Goal: Transaction & Acquisition: Book appointment/travel/reservation

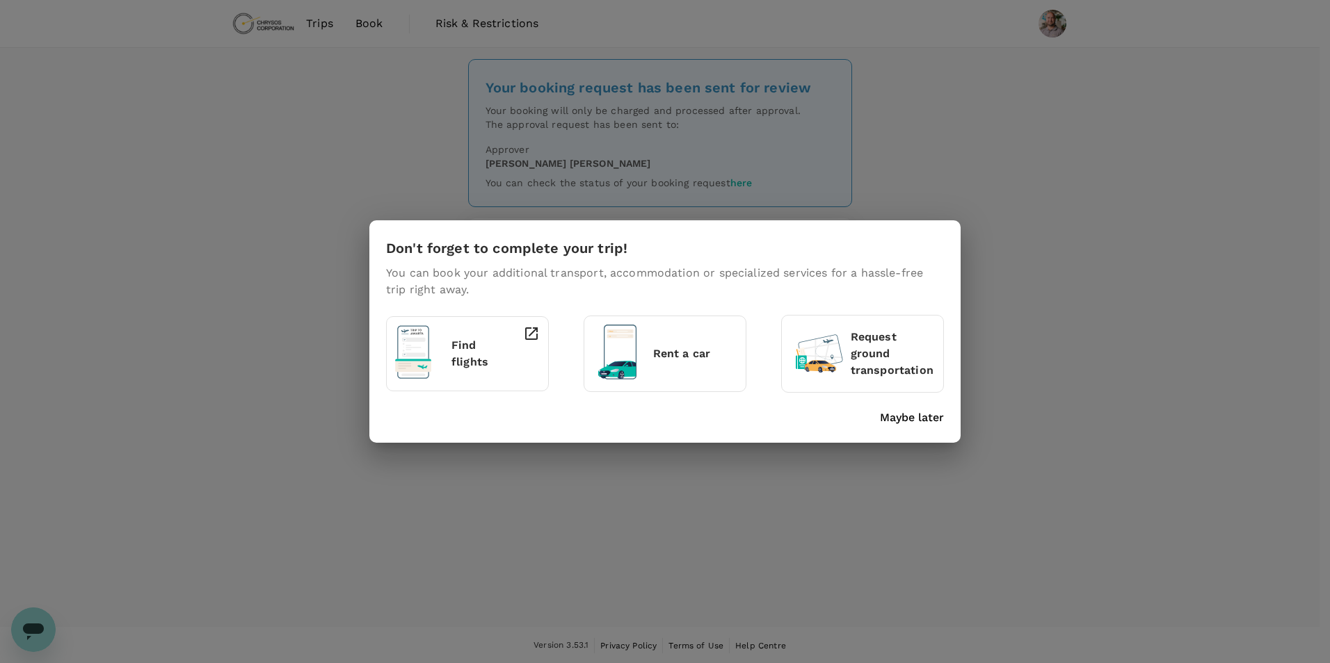
click at [921, 415] on p "Maybe later" at bounding box center [912, 418] width 64 height 17
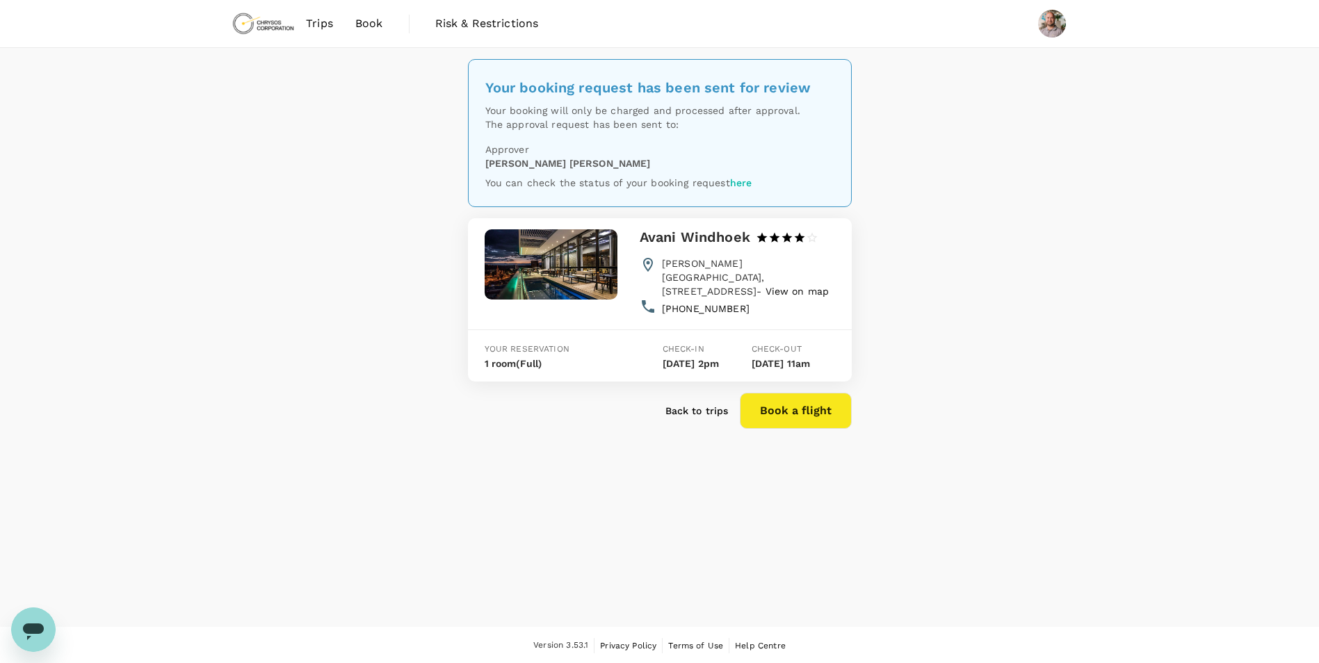
click at [366, 22] on span "Book" at bounding box center [369, 23] width 28 height 17
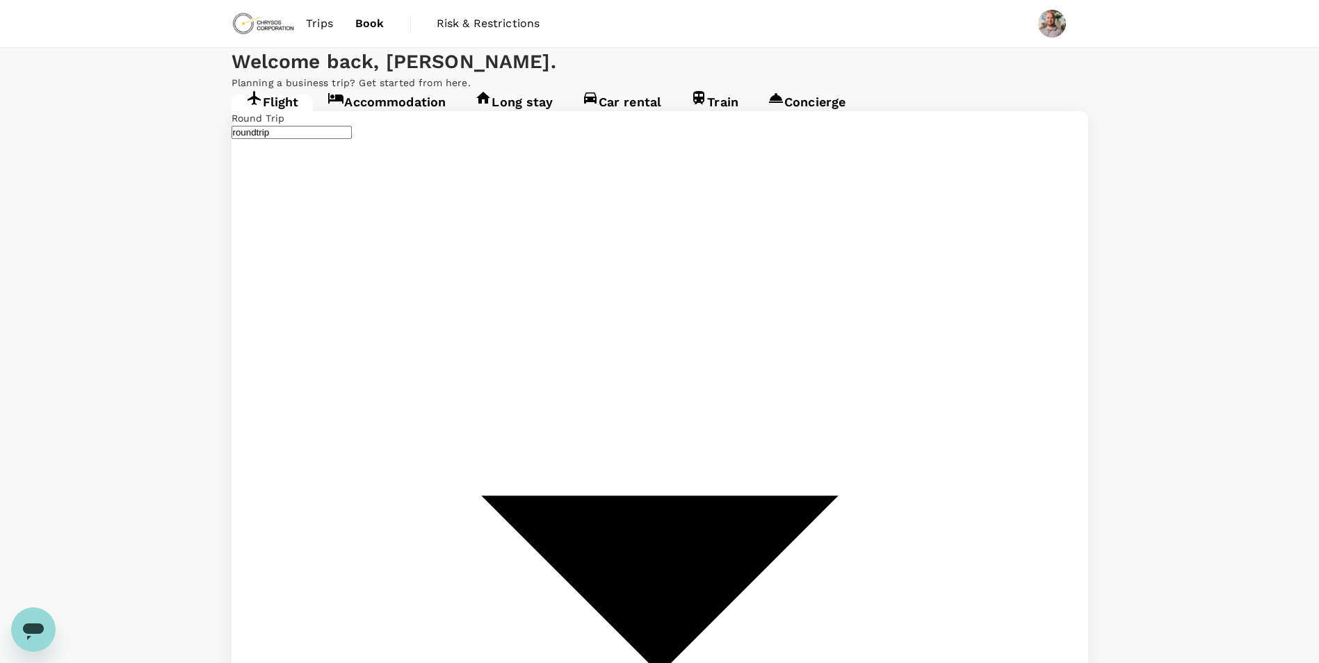
type input "OR Tambo Intl (JNB)"
type input "Windhoek Hosea Kutako Intl (WDH)"
type input "OR Tambo Intl (JNB)"
type input "Windhoek Hosea Kutako Intl (WDH)"
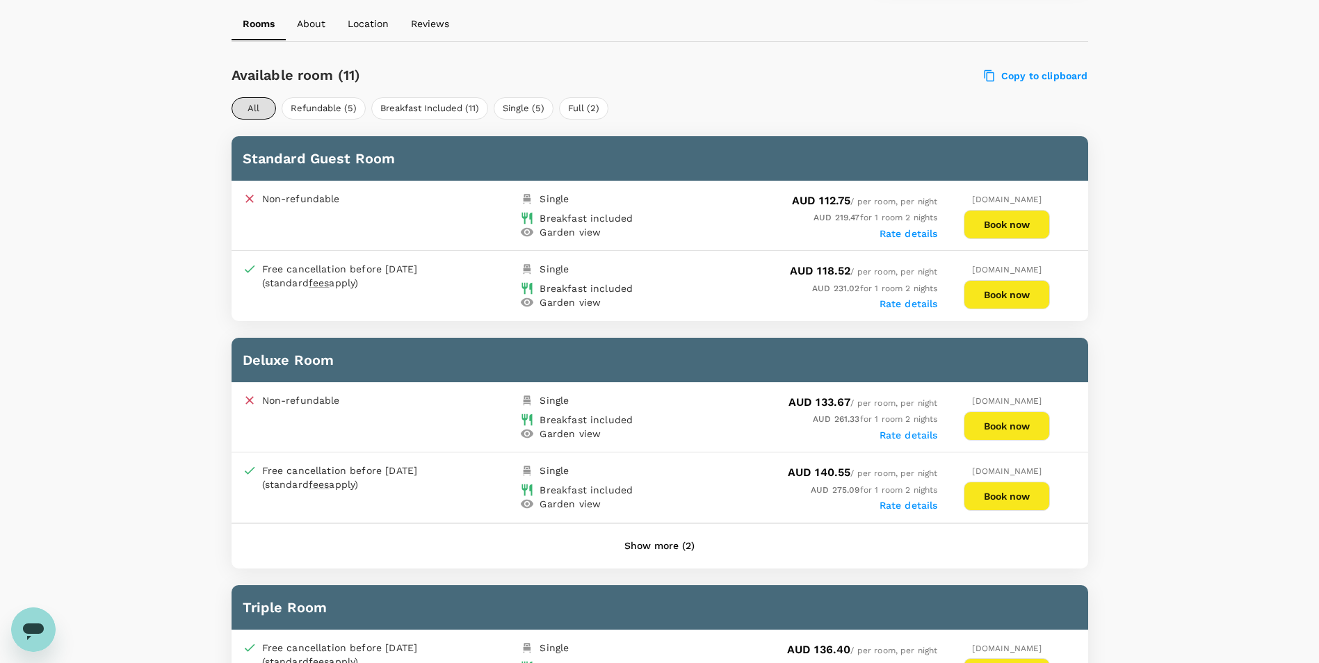
scroll to position [626, 0]
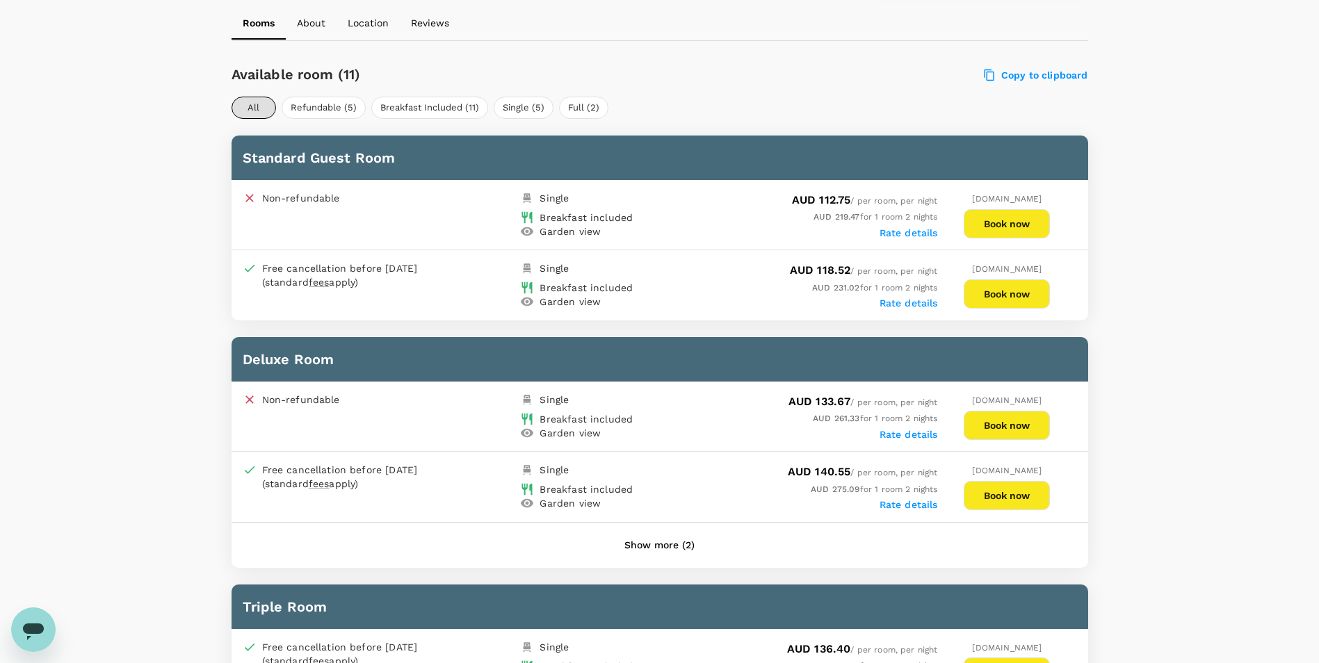
click at [664, 551] on button "Show more (2)" at bounding box center [659, 545] width 109 height 33
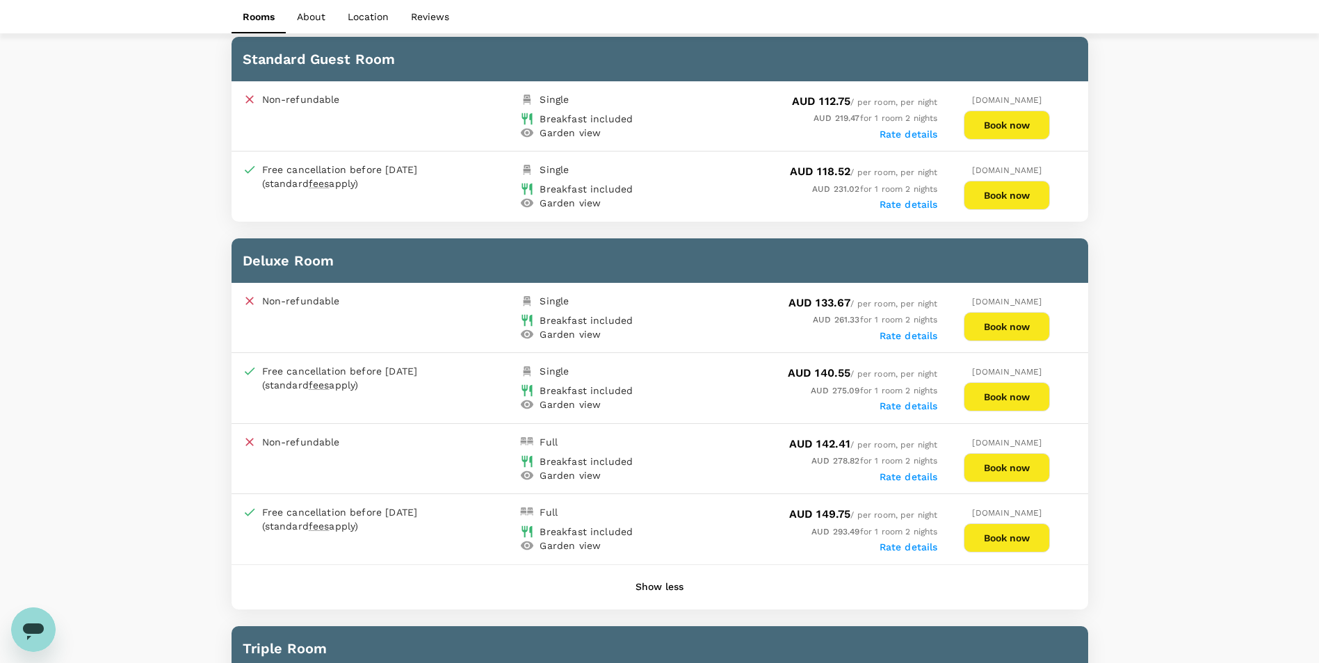
scroll to position [695, 0]
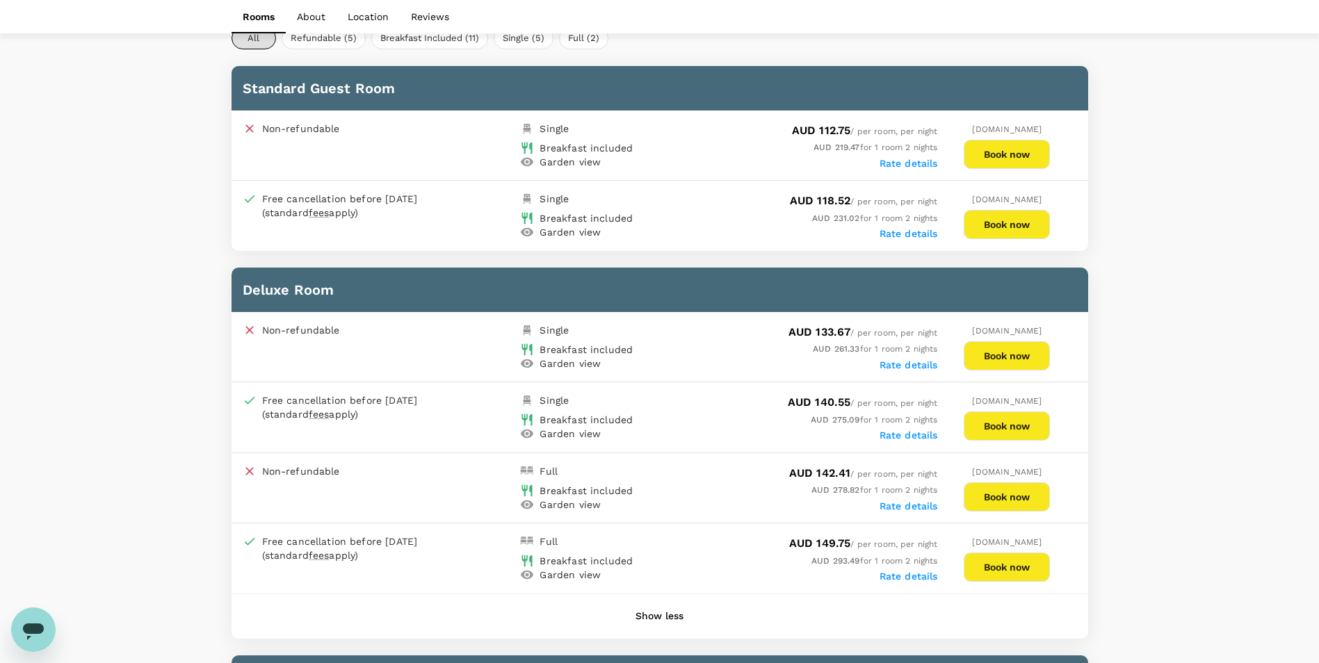
click at [1003, 223] on button "Book now" at bounding box center [1007, 224] width 86 height 29
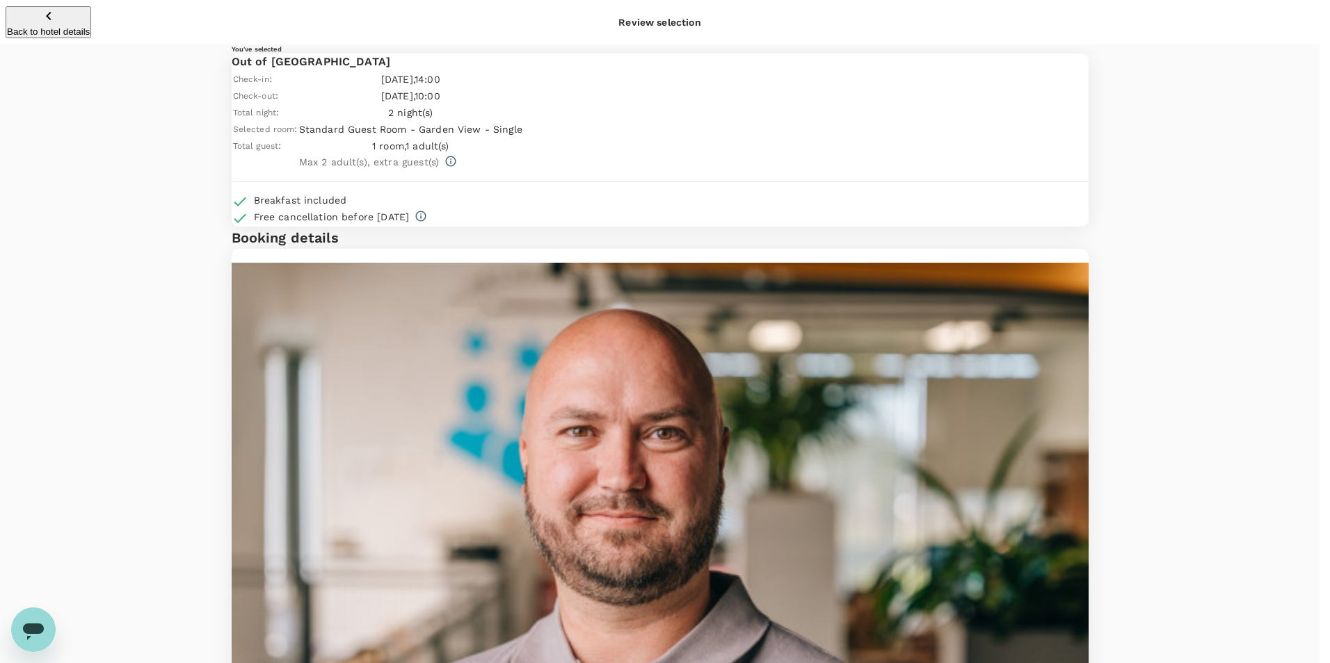
type input "9c4289b1-14a3-4119-8736-521306e5ca8f"
type textarea "rip to Namibia with Emmanuel"
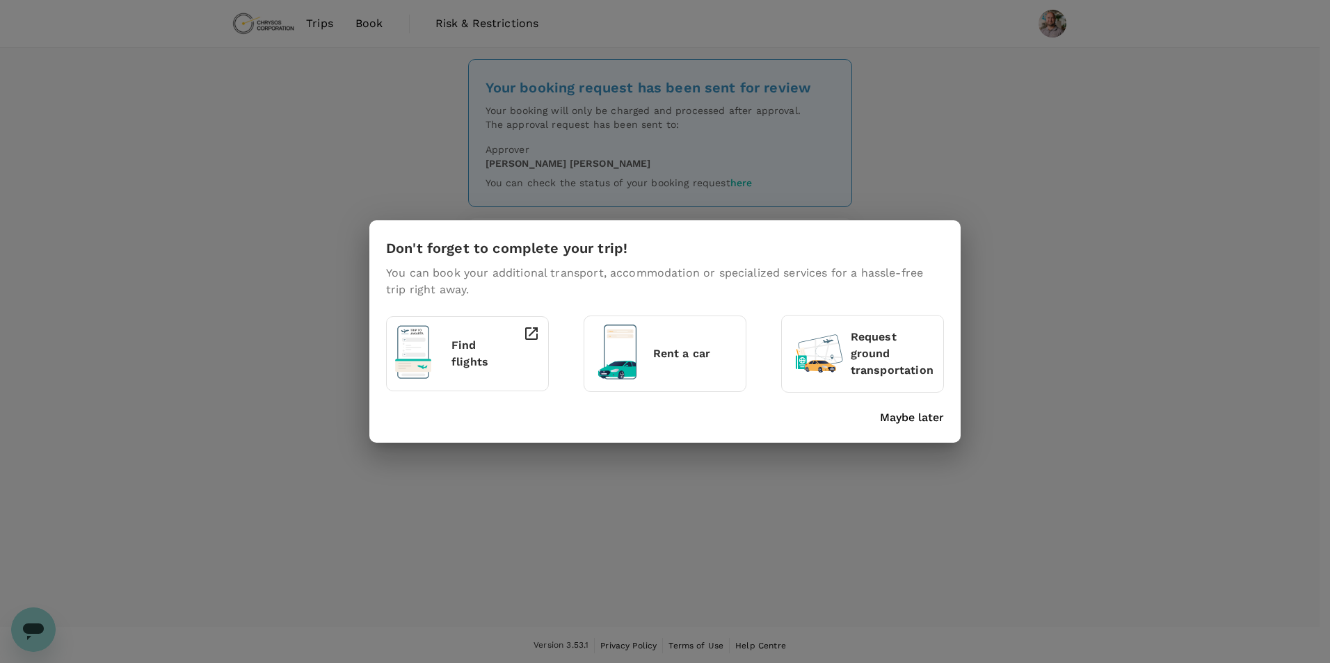
click at [900, 424] on p "Maybe later" at bounding box center [912, 418] width 64 height 17
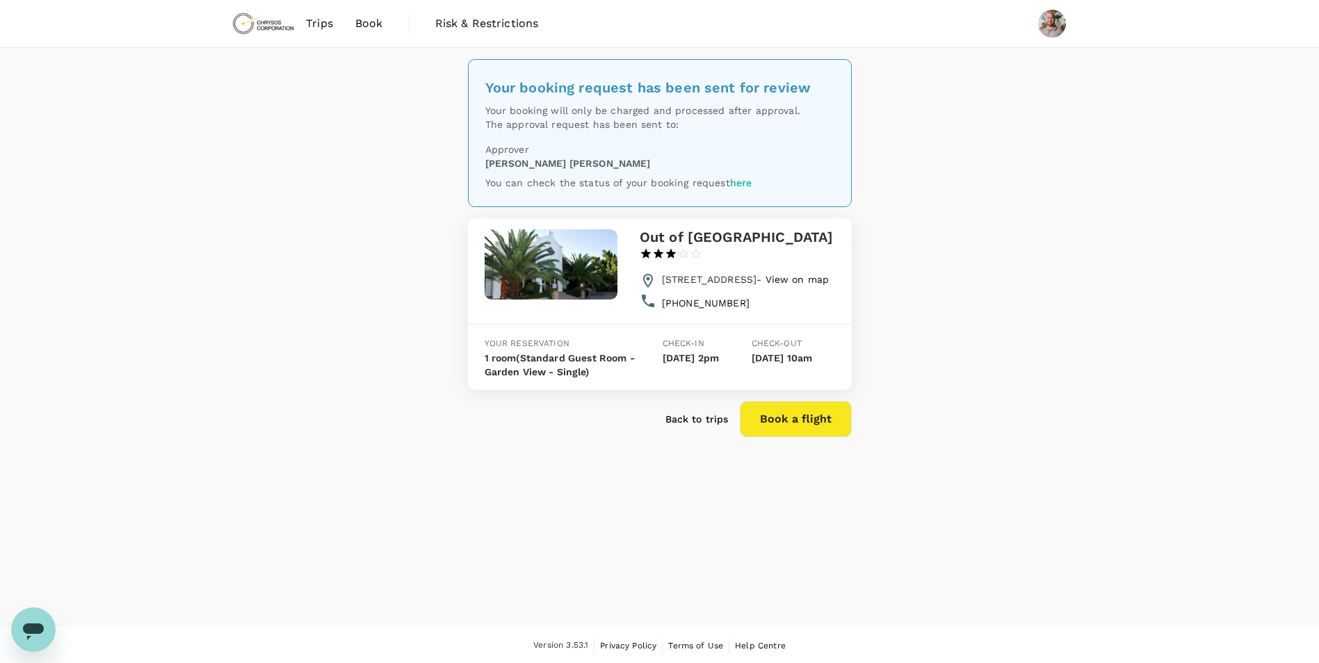
click at [319, 23] on span "Trips" at bounding box center [319, 23] width 27 height 17
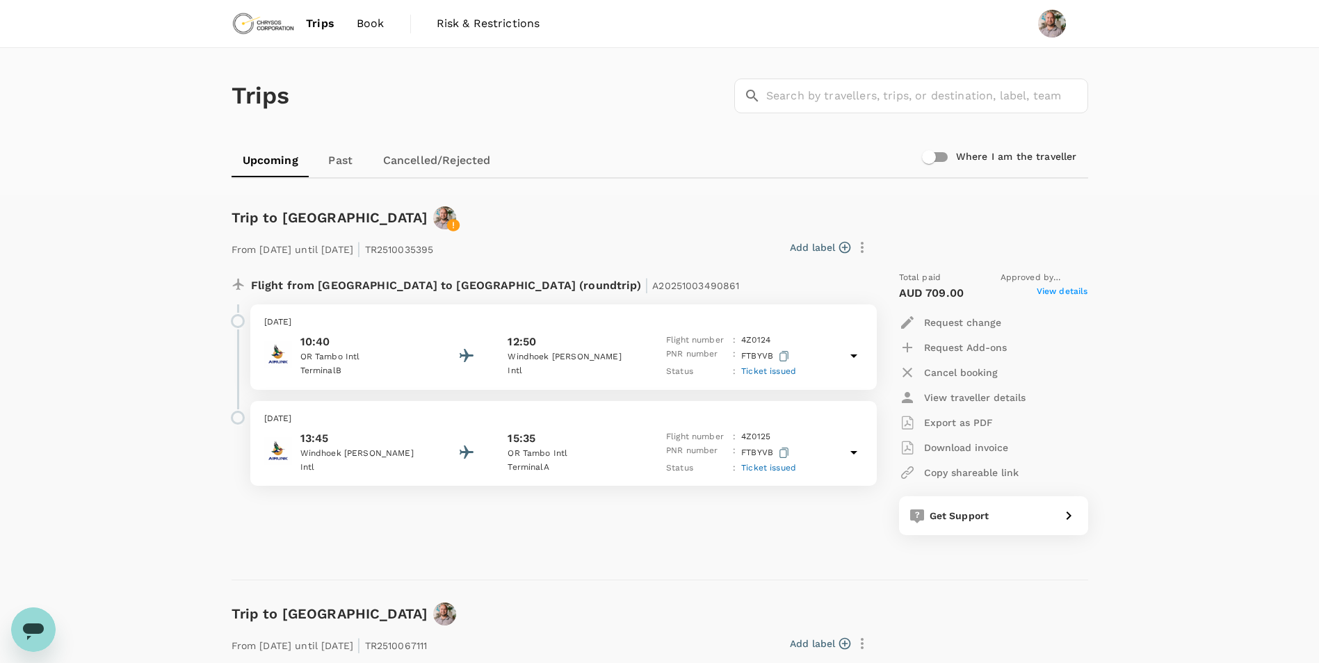
click at [540, 134] on div "Trips ​ ​" at bounding box center [657, 93] width 862 height 102
click at [328, 346] on p "10:40" at bounding box center [362, 342] width 125 height 17
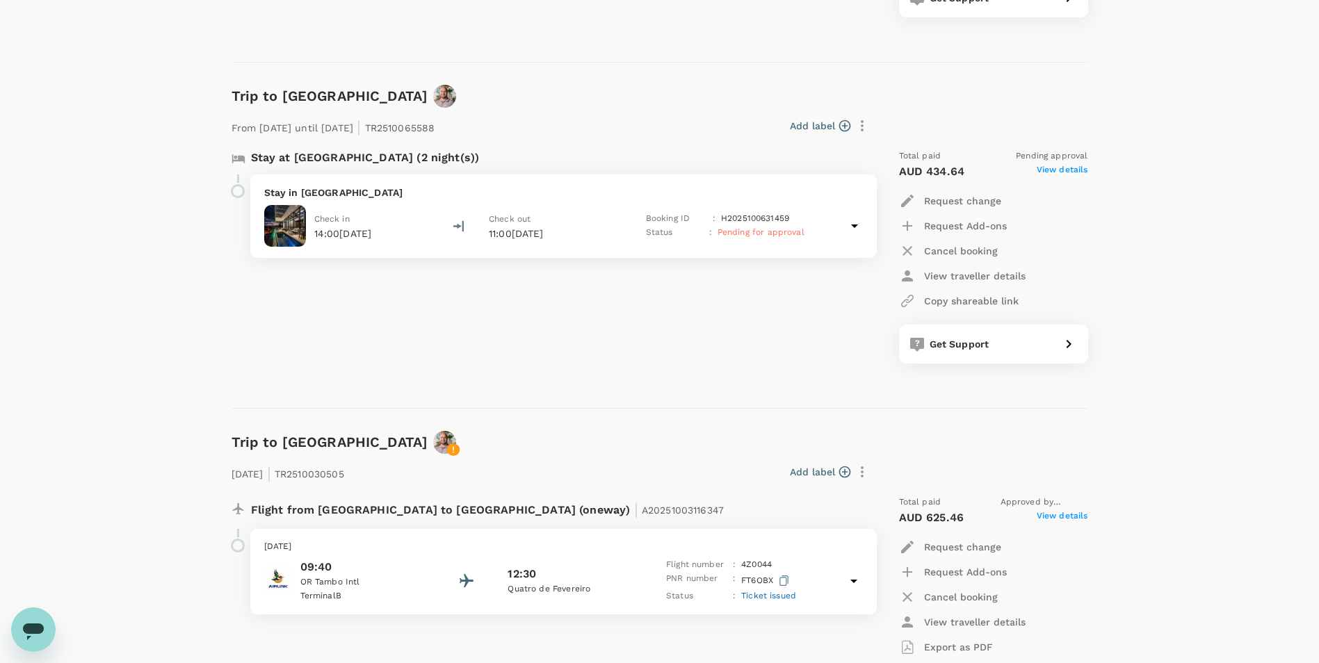
scroll to position [1669, 0]
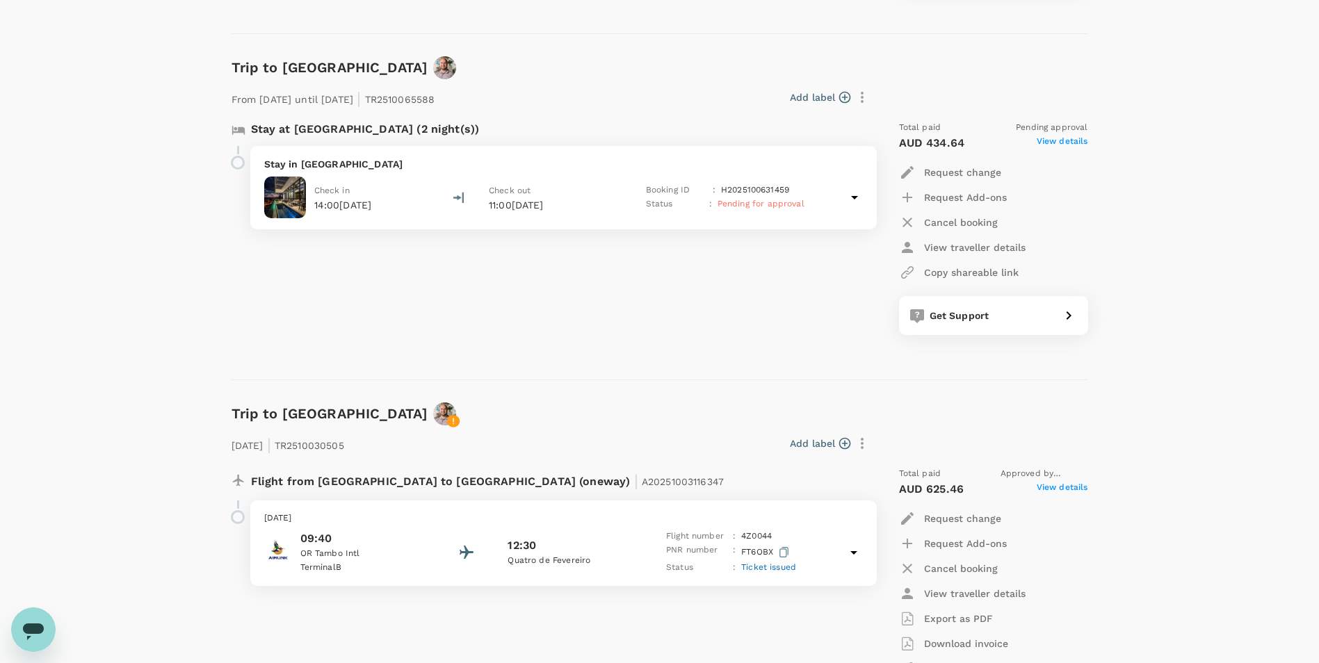
click at [305, 138] on div "Trip to Windhoek From 15 Oct 2025 until 17 Oct 2025 | TR2510065588 Add label St…" at bounding box center [654, 207] width 868 height 346
click at [292, 107] on p "View details" at bounding box center [344, 100] width 195 height 14
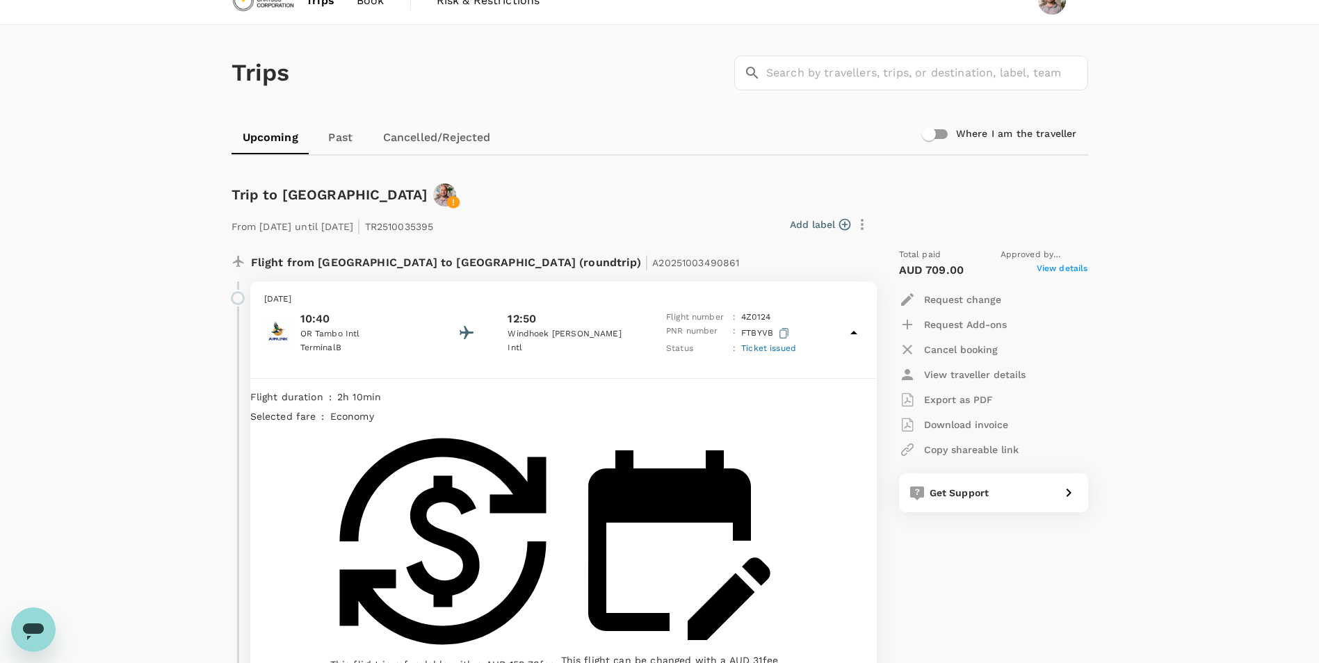
scroll to position [0, 0]
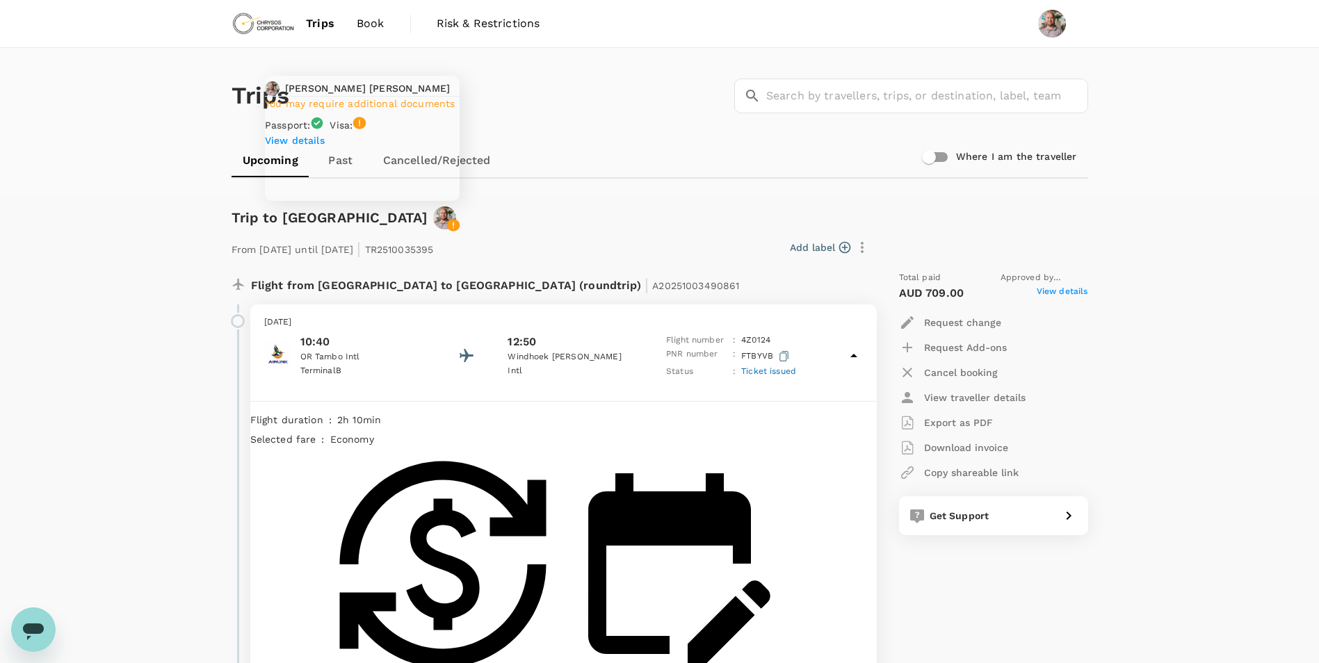
click at [316, 147] on p "View details" at bounding box center [362, 141] width 195 height 14
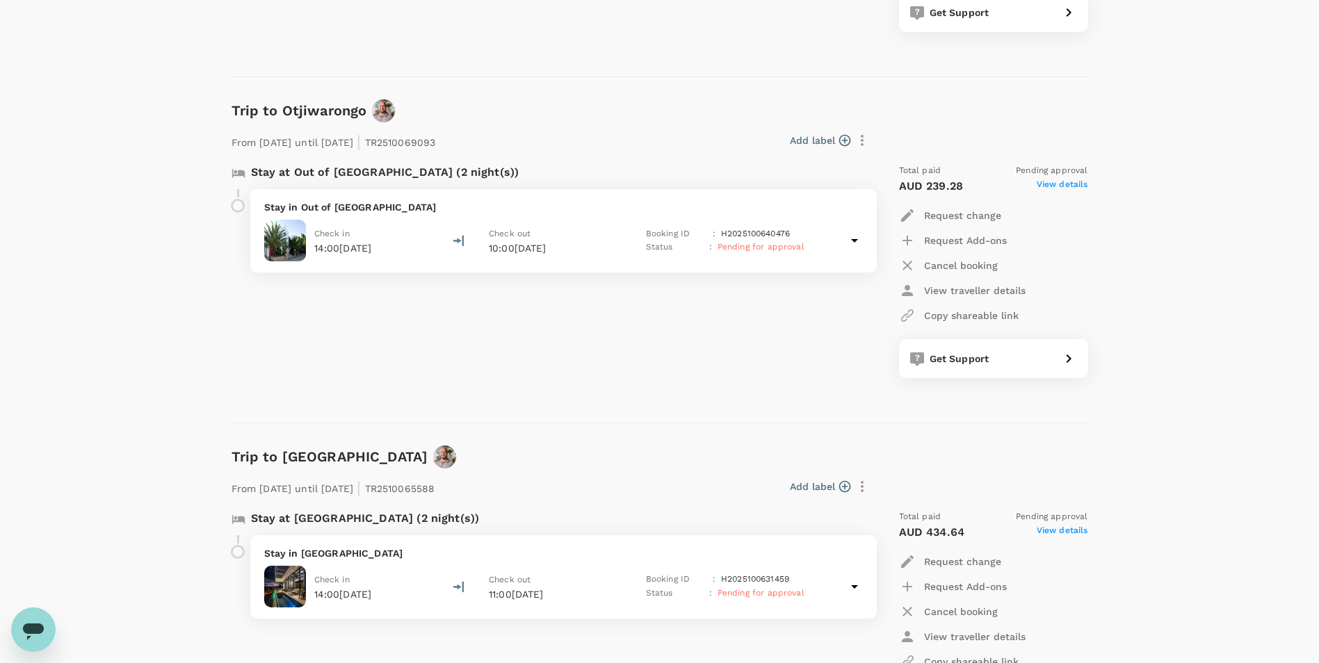
scroll to position [1015, 0]
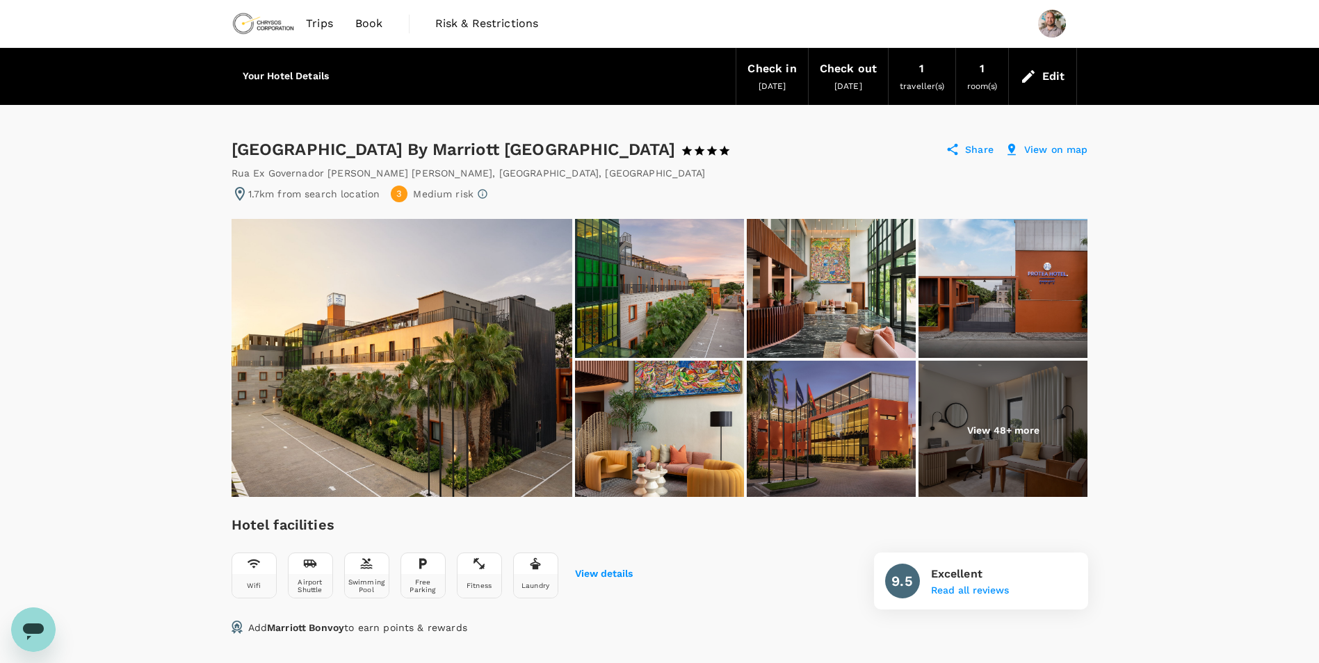
click at [1042, 73] on div "Edit" at bounding box center [1053, 76] width 23 height 19
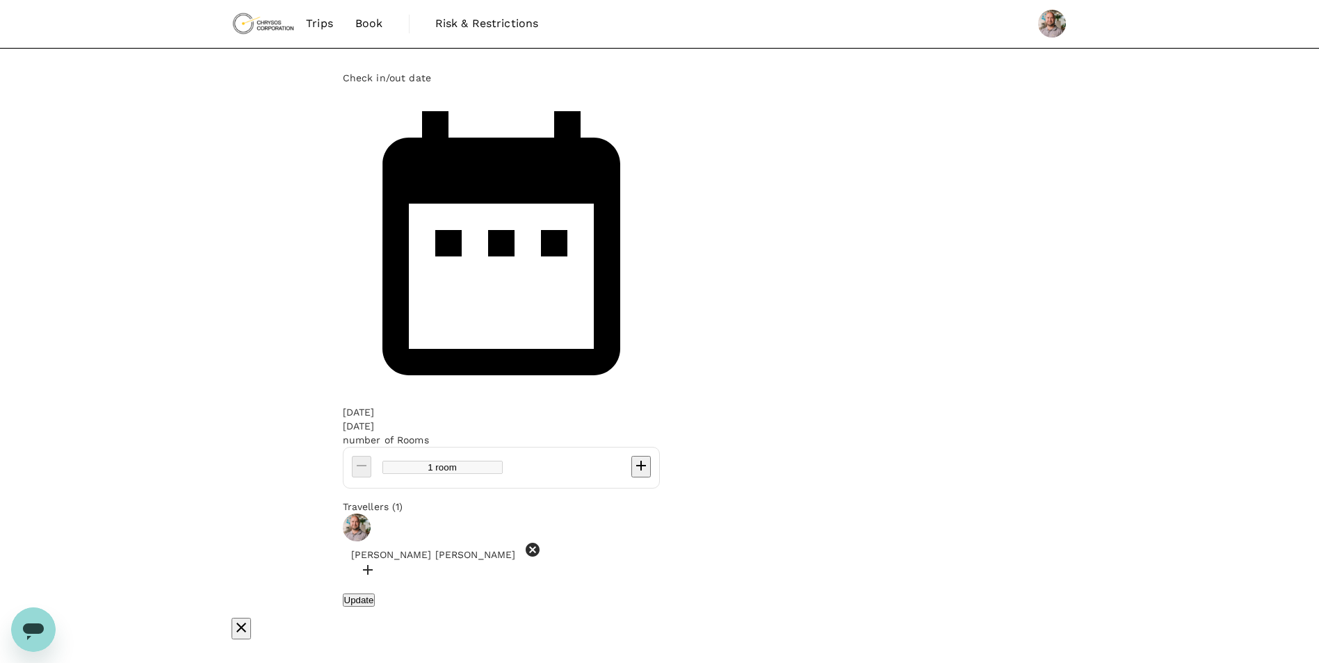
click at [375, 405] on div "13 Oct" at bounding box center [359, 412] width 32 height 14
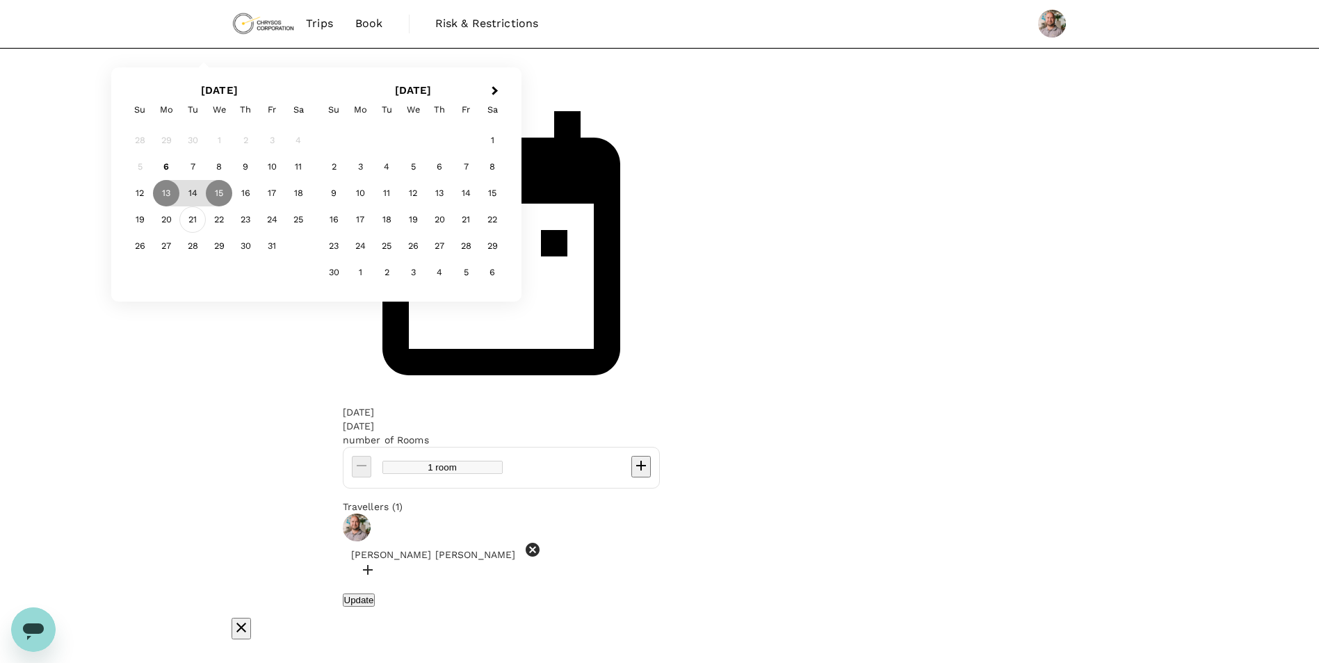
click at [206, 233] on div "21" at bounding box center [192, 220] width 26 height 26
click at [259, 233] on div "23" at bounding box center [245, 220] width 26 height 26
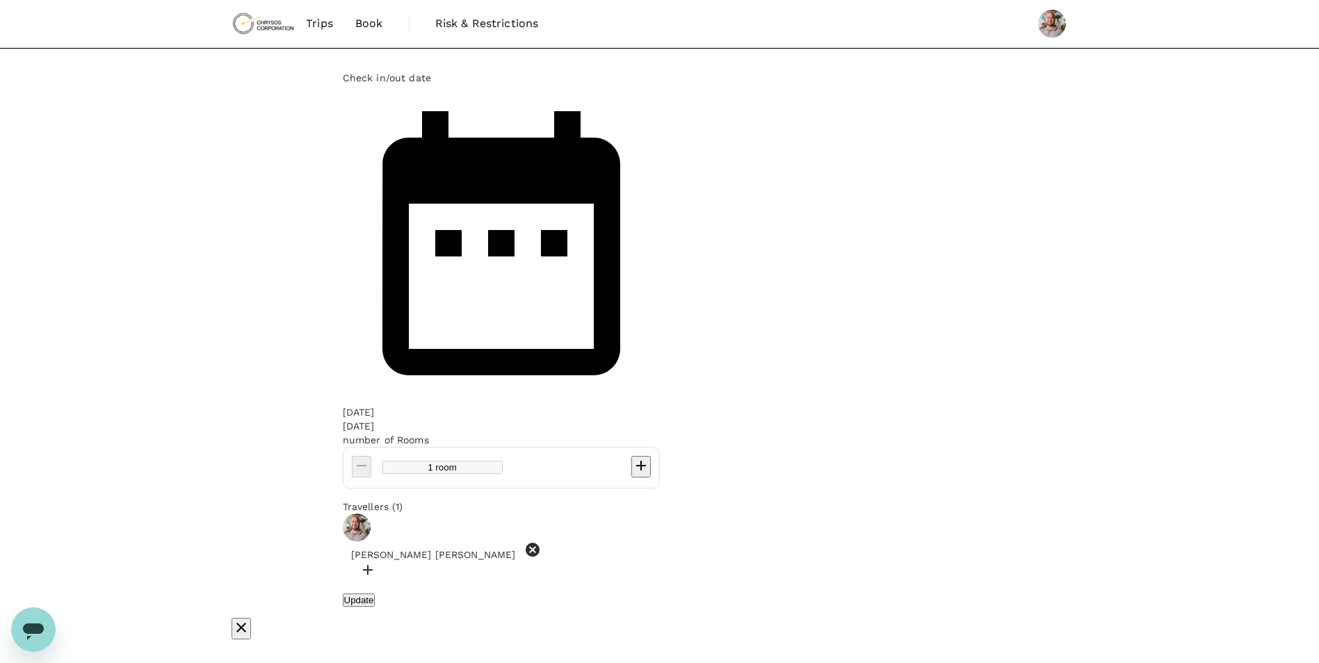
click at [375, 594] on button "Update" at bounding box center [359, 600] width 33 height 13
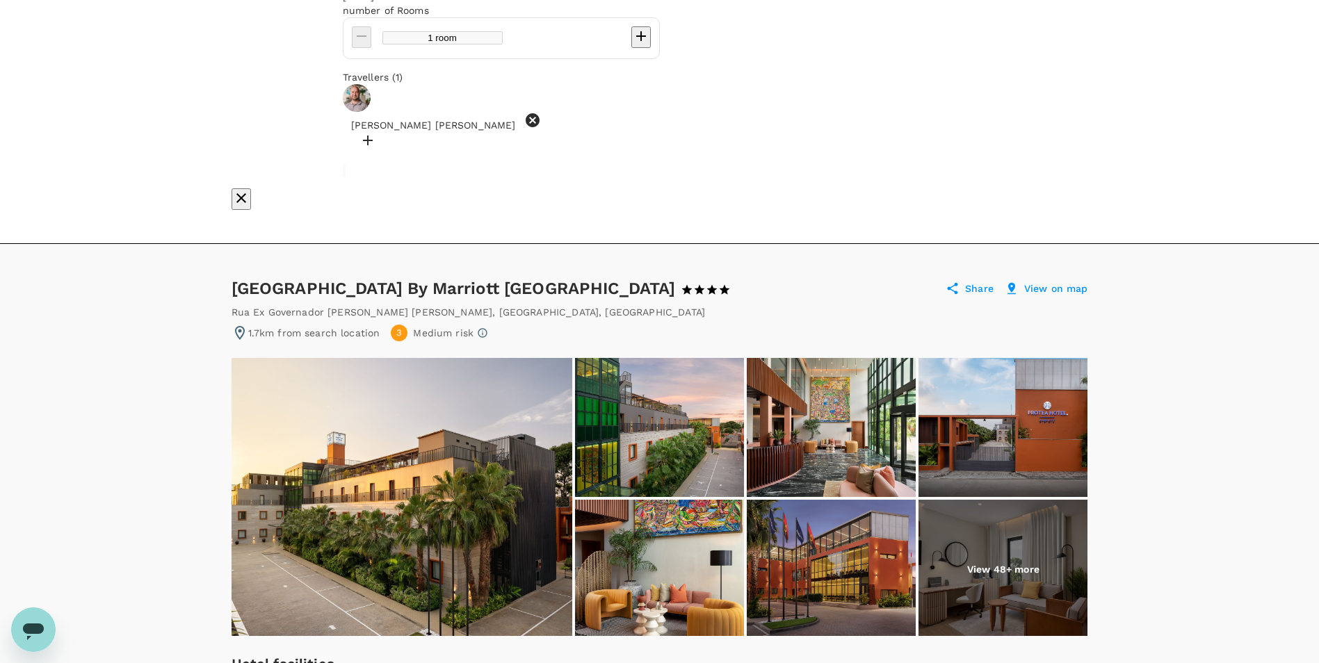
scroll to position [626, 0]
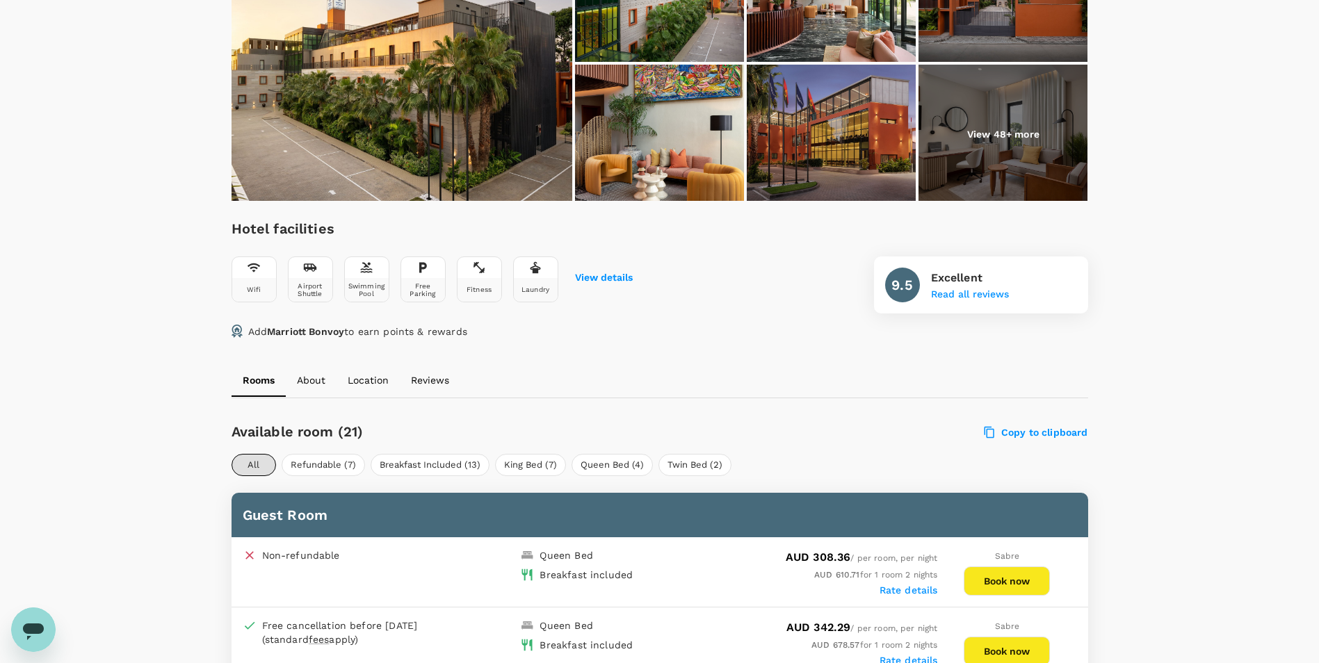
scroll to position [487, 0]
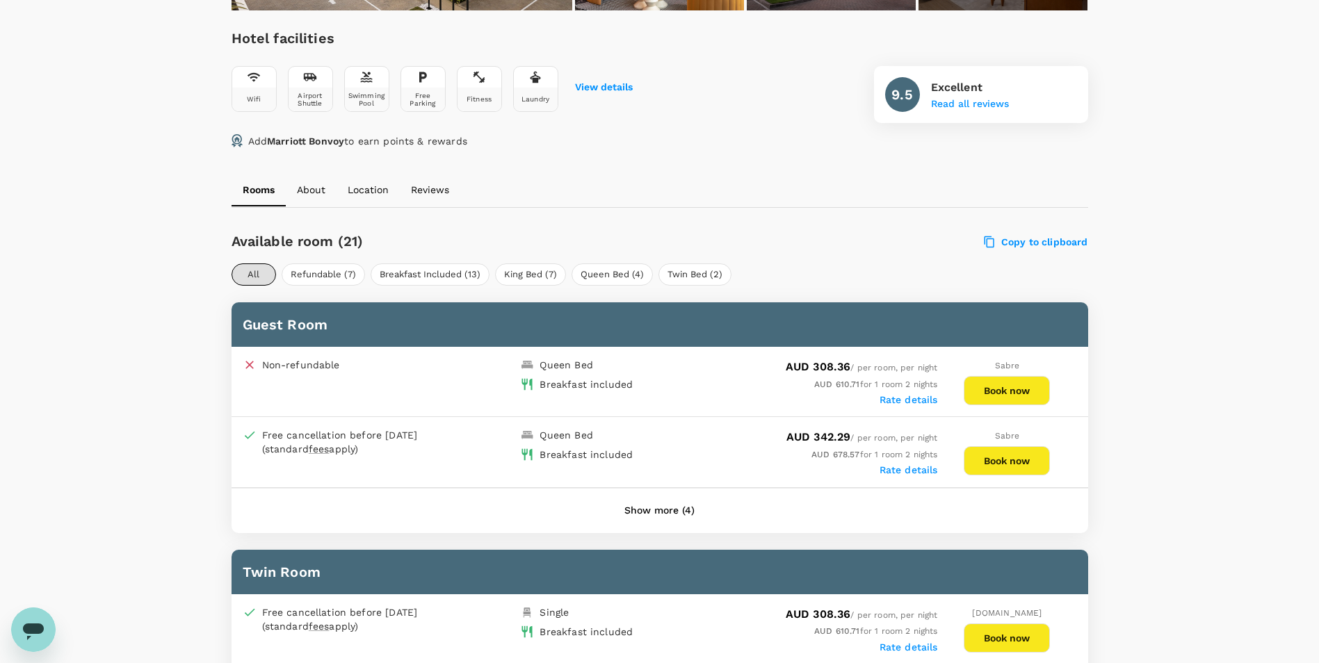
click at [665, 513] on button "Show more (4)" at bounding box center [659, 510] width 109 height 33
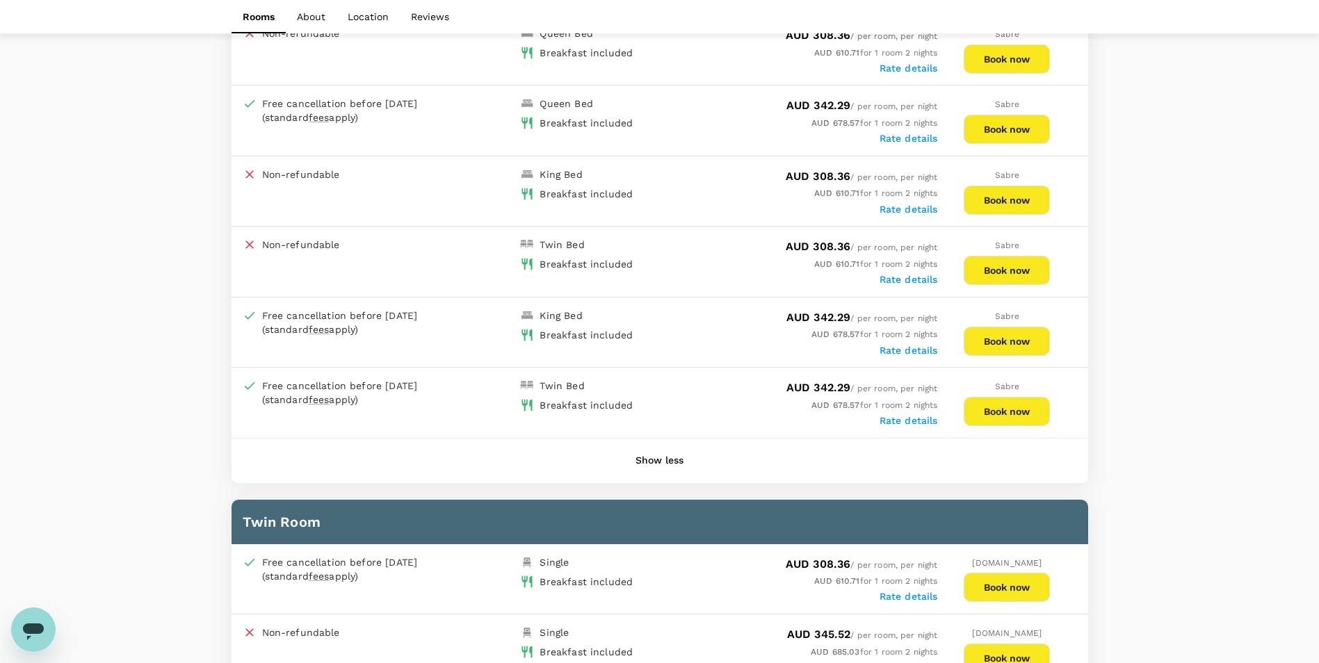
scroll to position [834, 0]
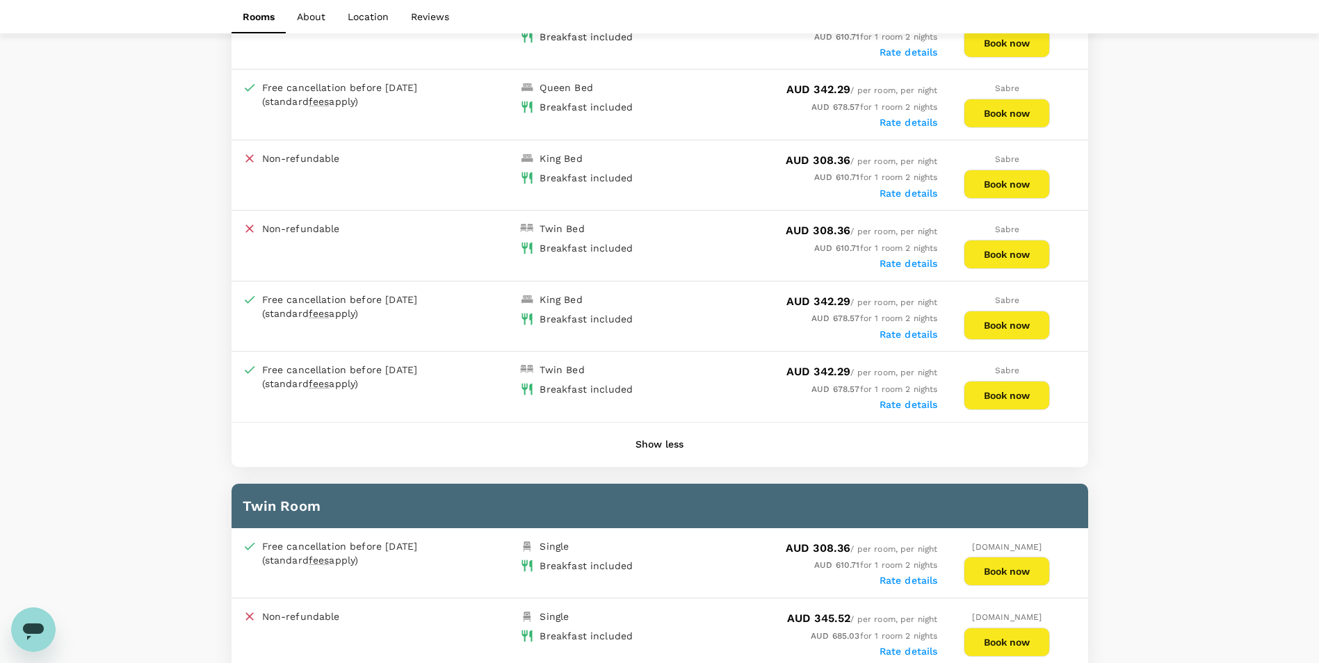
click at [1028, 326] on button "Book now" at bounding box center [1007, 325] width 86 height 29
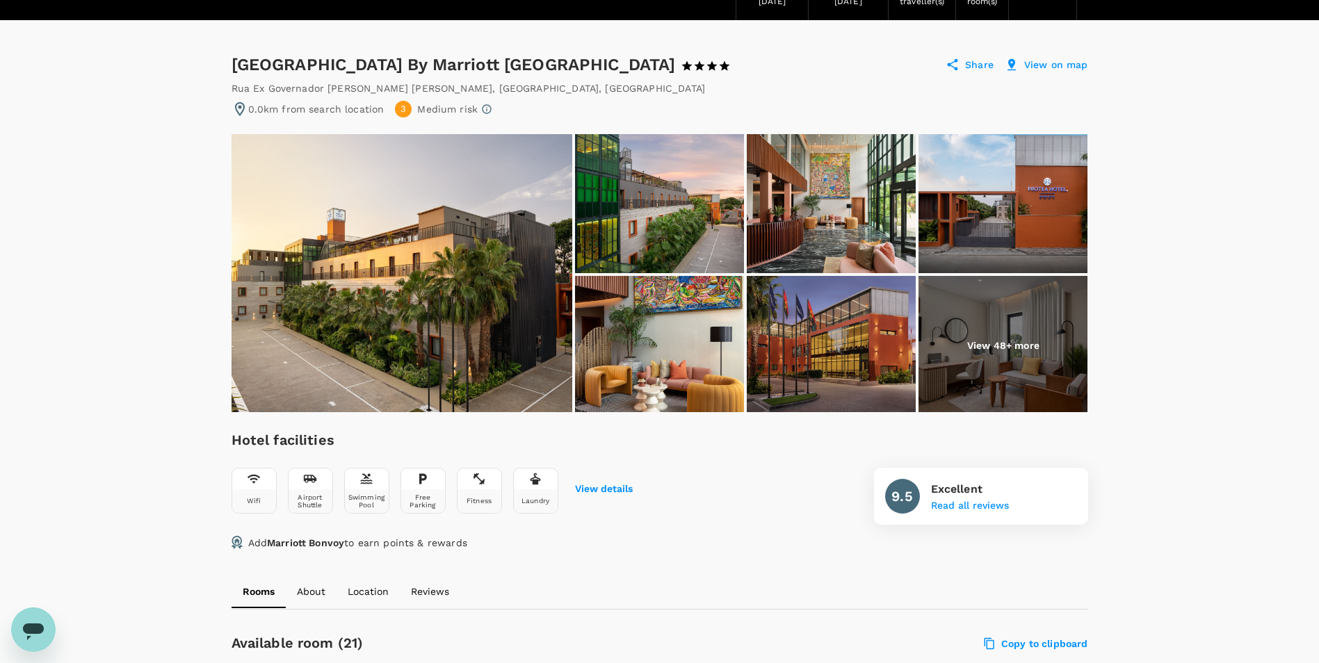
scroll to position [0, 0]
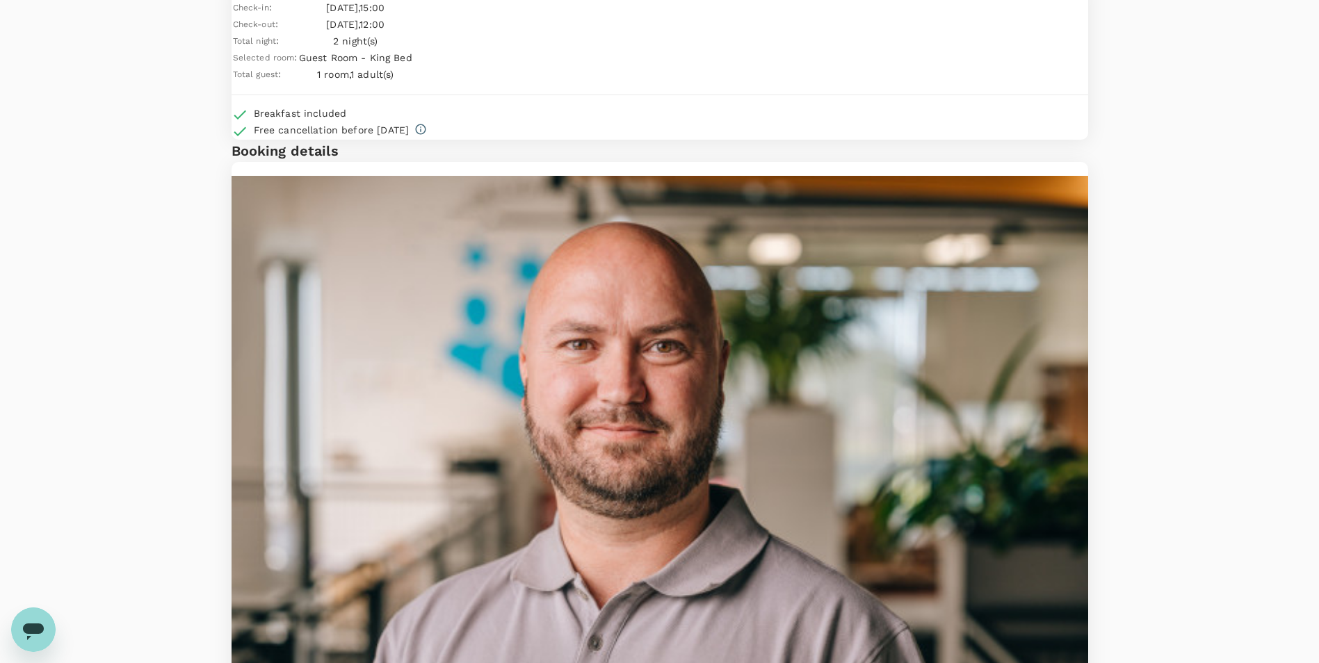
scroll to position [73, 0]
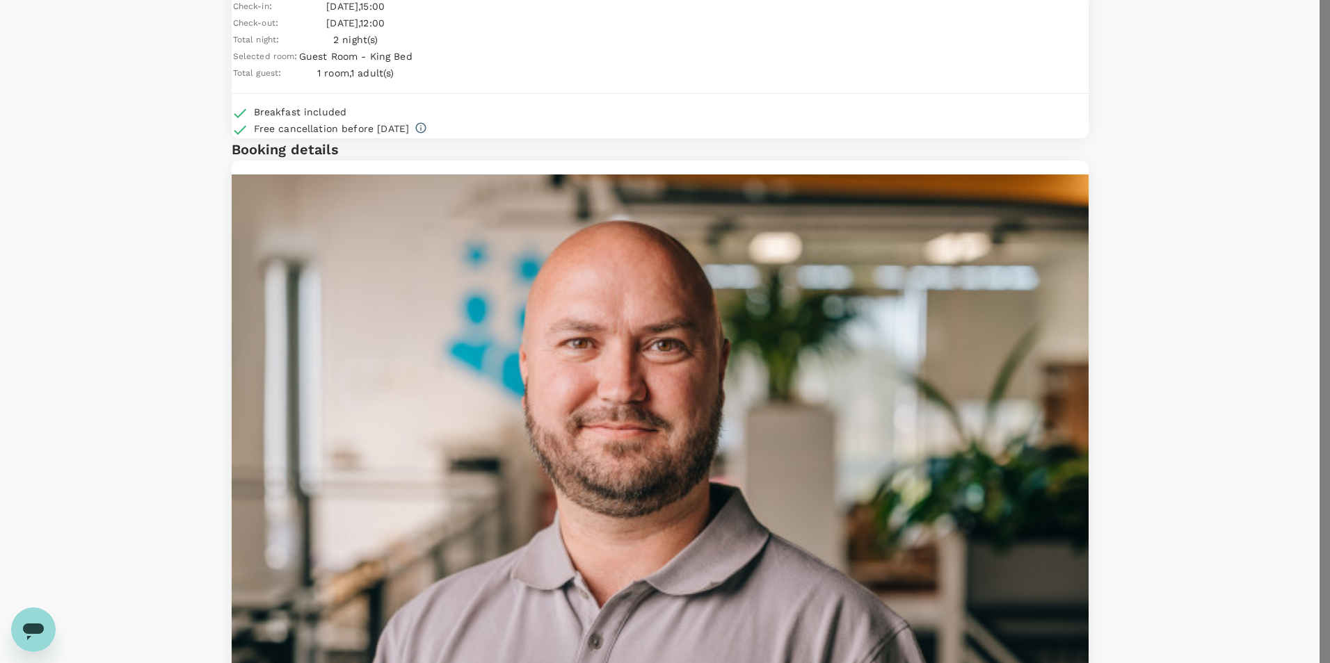
type input "9c4289b1-14a3-4119-8736-521306e5ca8f"
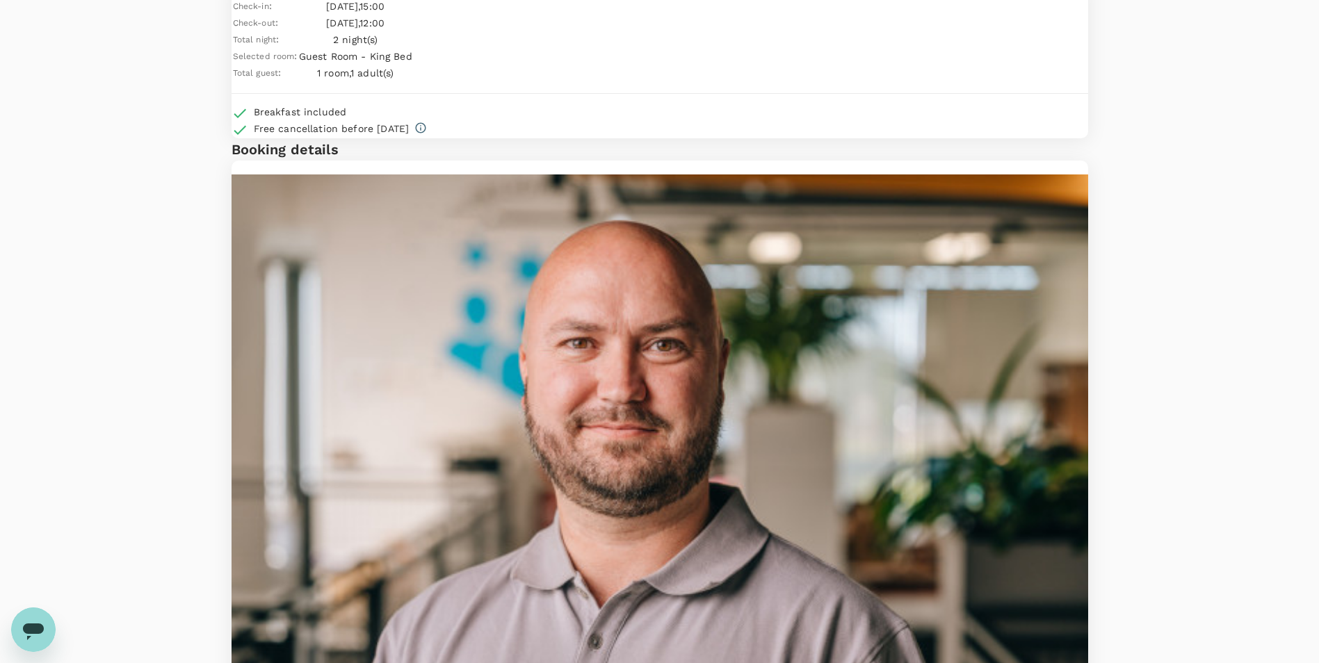
paste textarea "Quatro de Fevereiro"
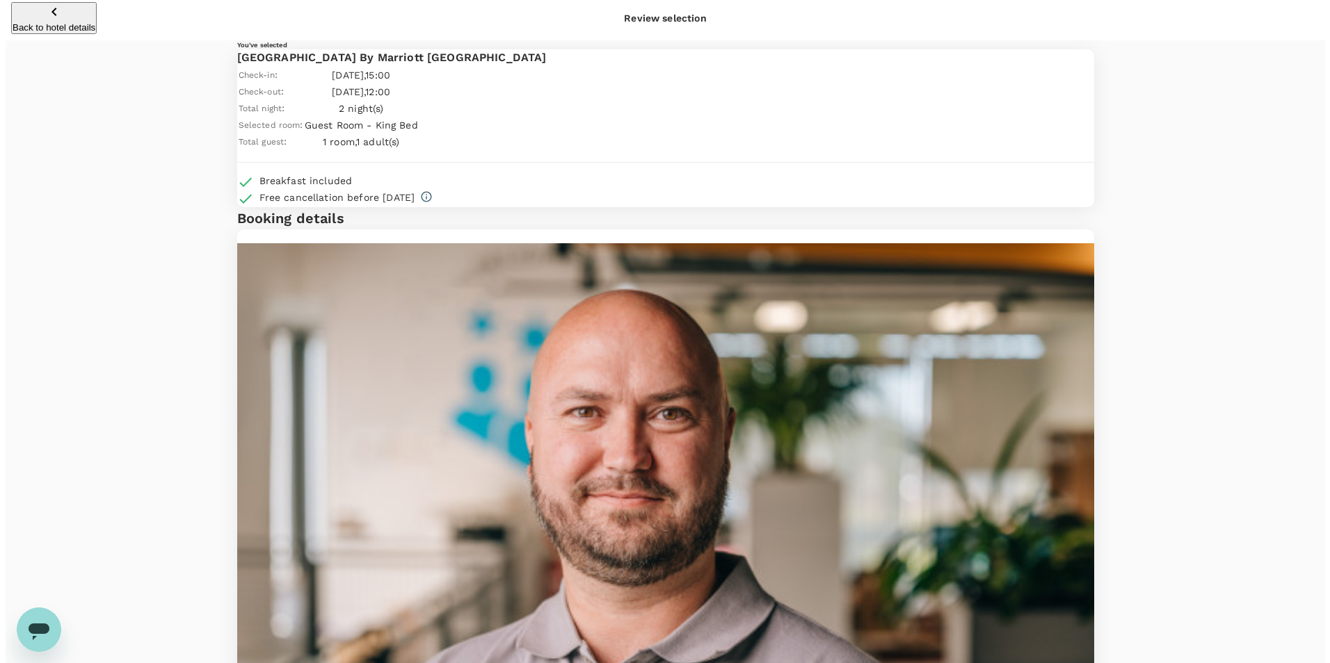
scroll to position [0, 0]
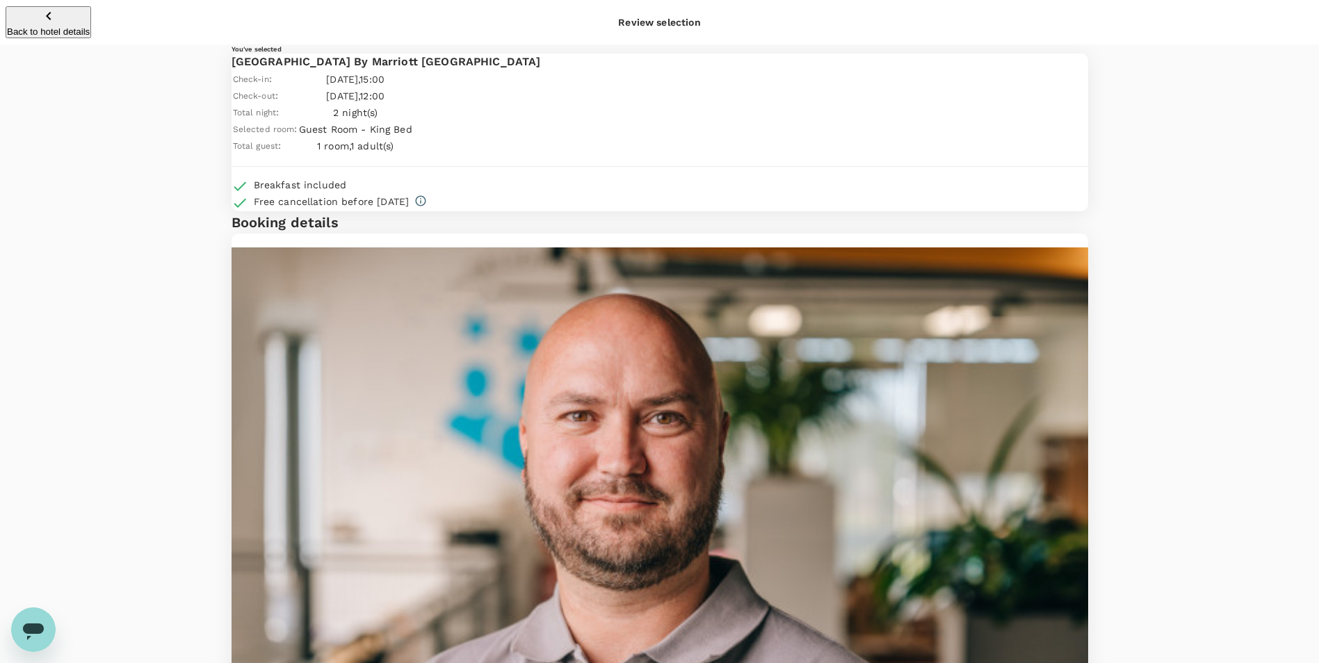
type textarea "We will require a hotel transfers from and to airports and from and to conferen…"
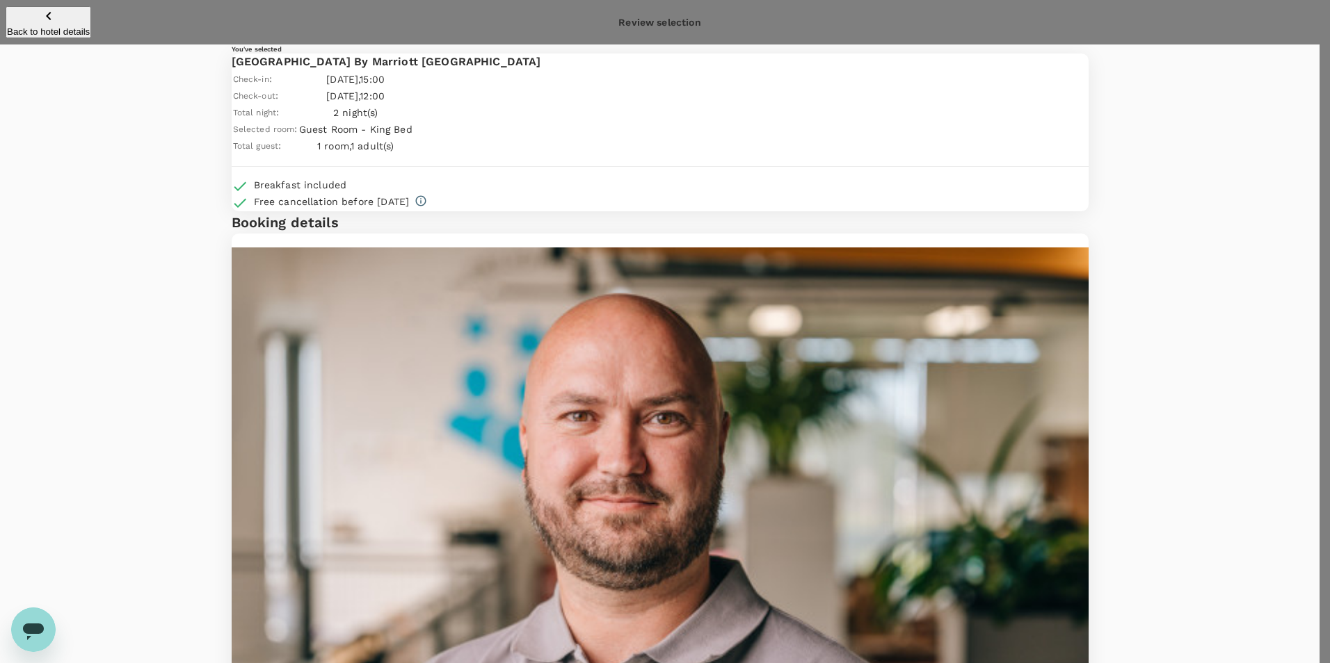
type textarea "Angola conference trip with Emmanuel"
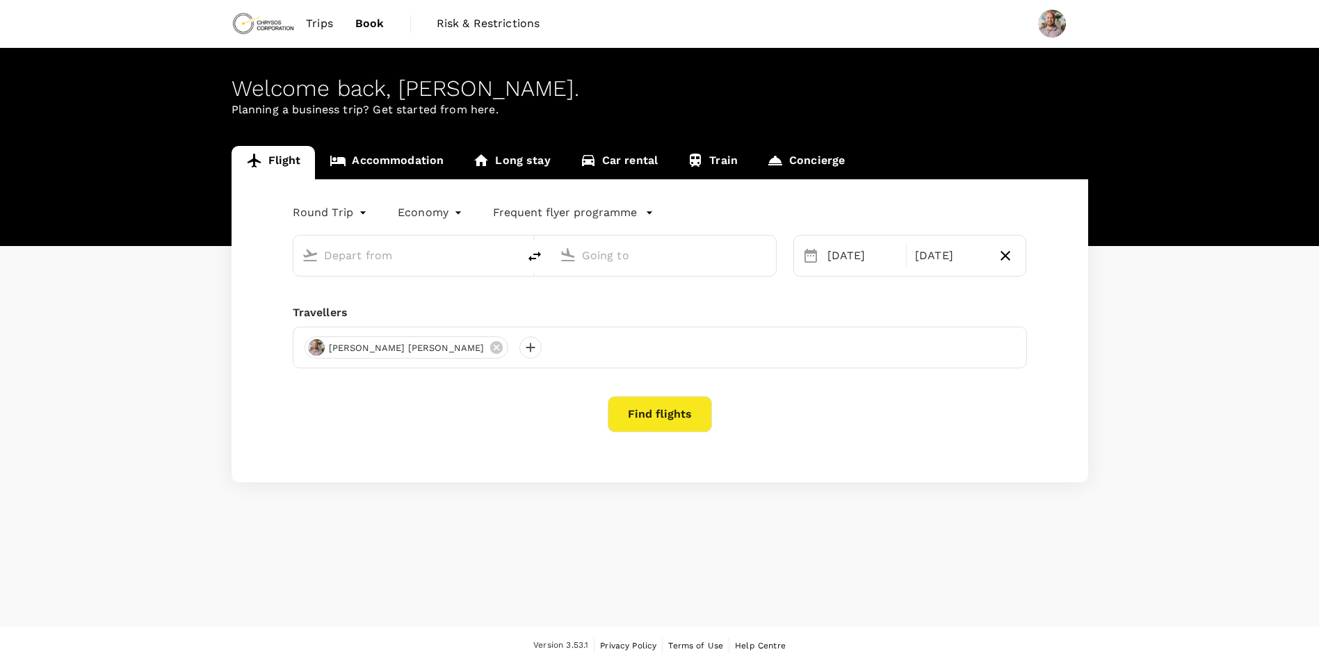
type input "OR Tambo Intl (JNB)"
type input "Windhoek [PERSON_NAME] Intl (WDH)"
type input "OR Tambo Intl (JNB)"
type input "Windhoek [PERSON_NAME] Intl (WDH)"
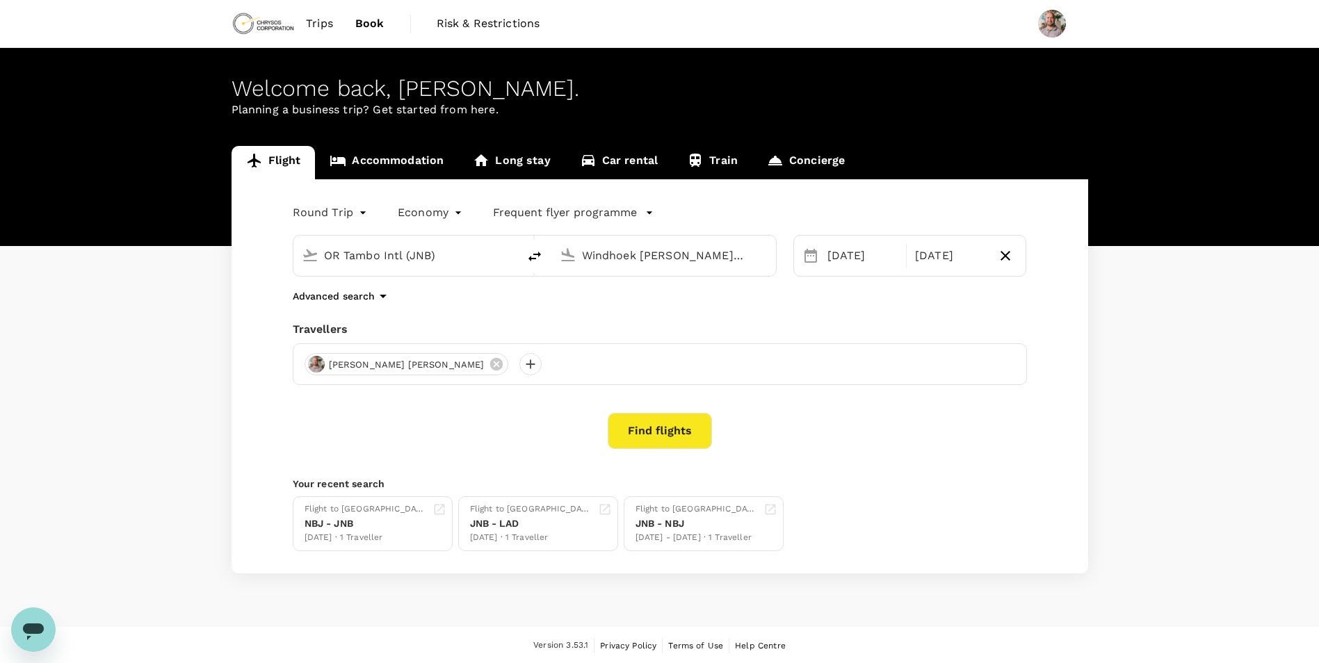
click at [314, 23] on span "Trips" at bounding box center [319, 23] width 27 height 17
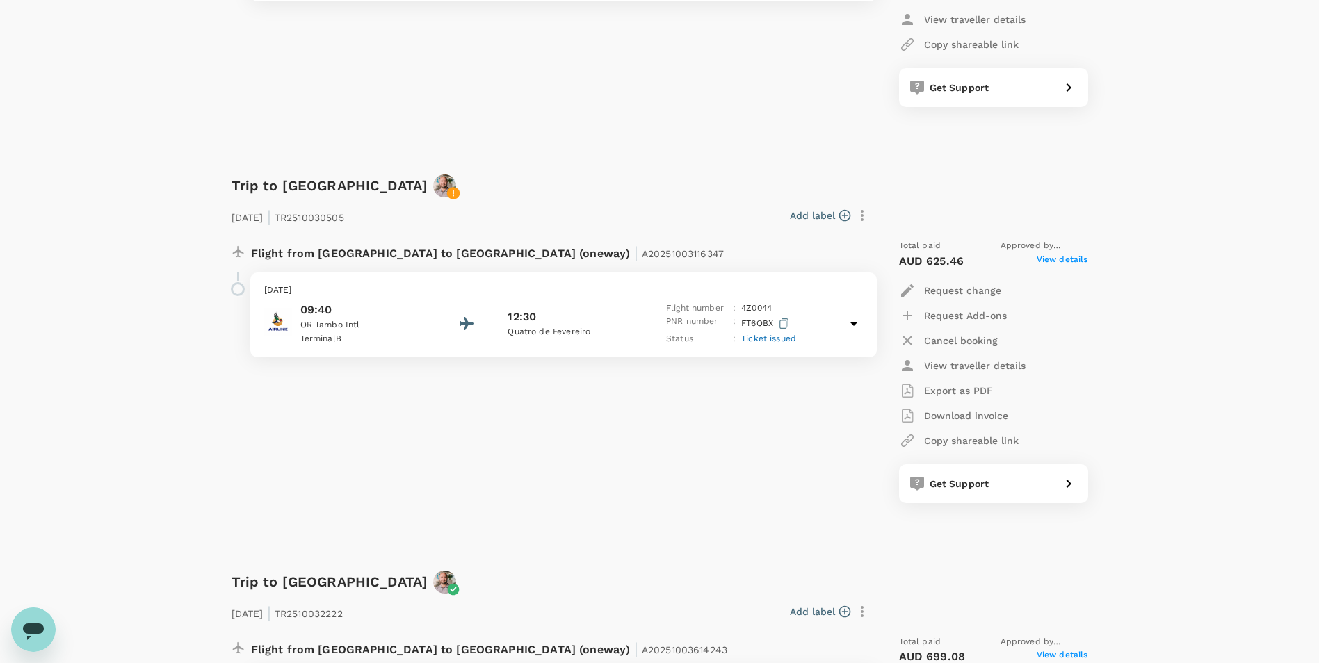
scroll to position [1446, 0]
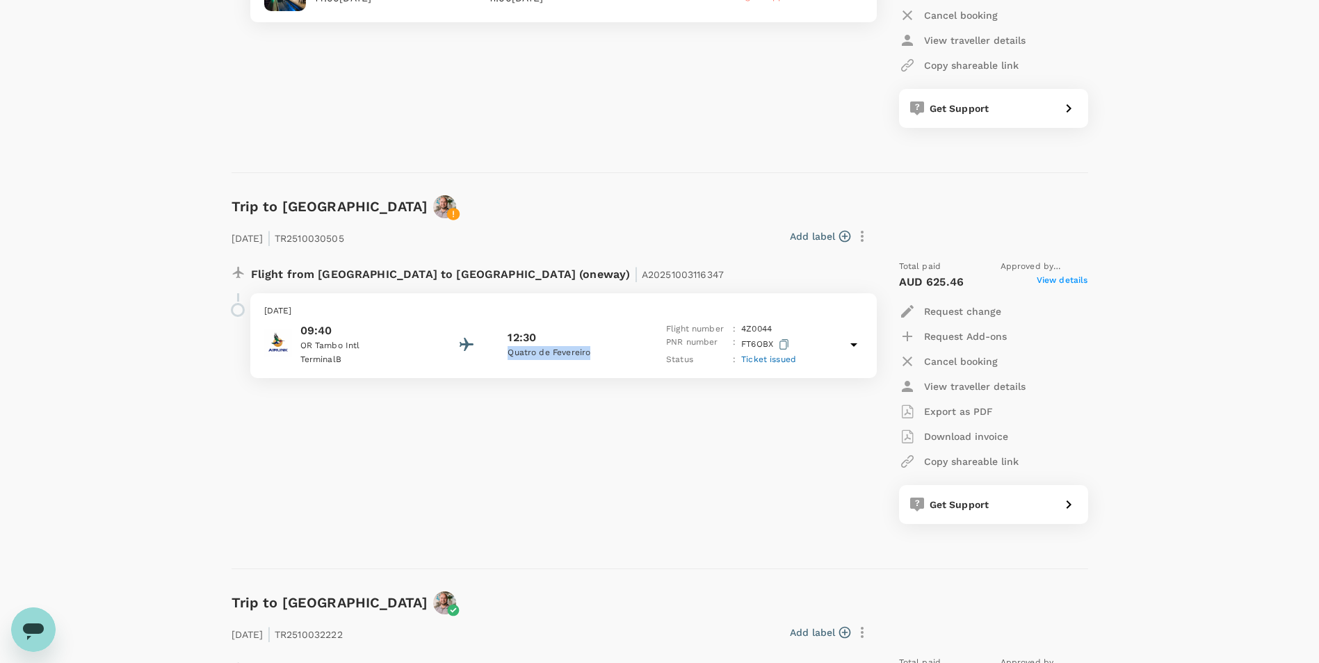
drag, startPoint x: 595, startPoint y: 351, endPoint x: 507, endPoint y: 354, distance: 87.7
click at [507, 354] on div "09:40 OR Tambo Intl Terminal B 12:30 Quatro de Fevereiro Flight number : 4Z 004…" at bounding box center [563, 345] width 599 height 45
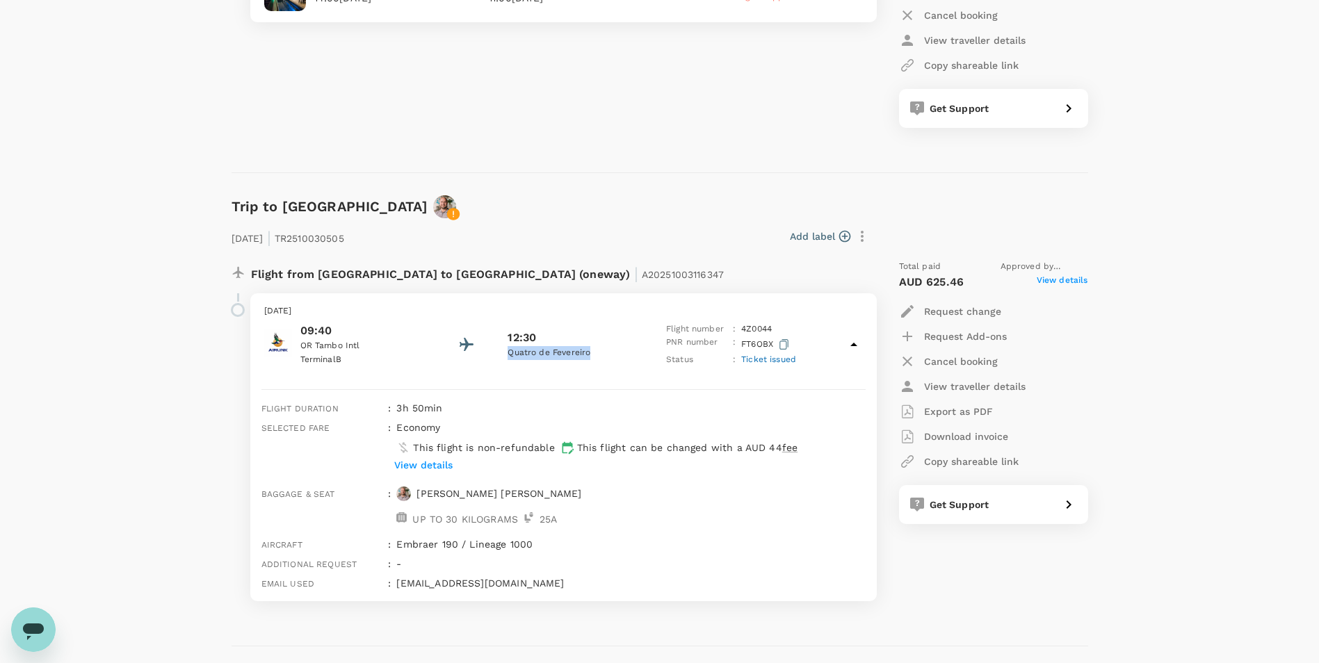
copy p "Quatro de Fevereiro"
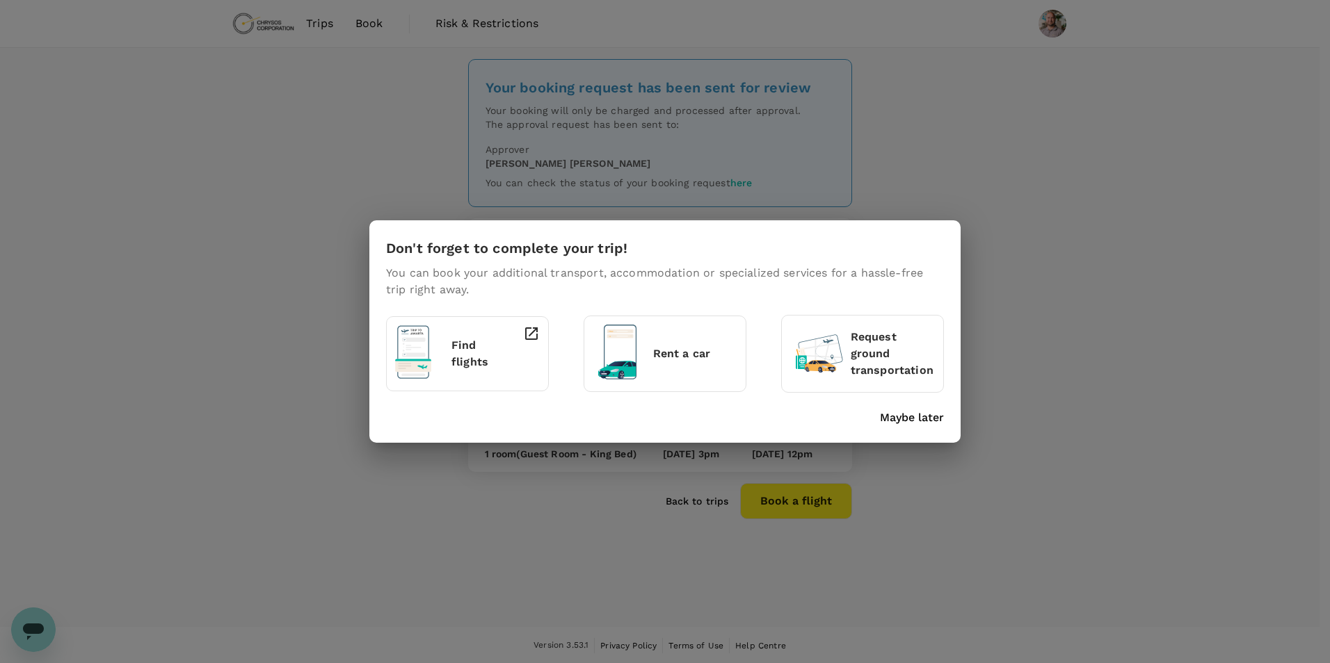
click at [905, 421] on p "Maybe later" at bounding box center [912, 418] width 64 height 17
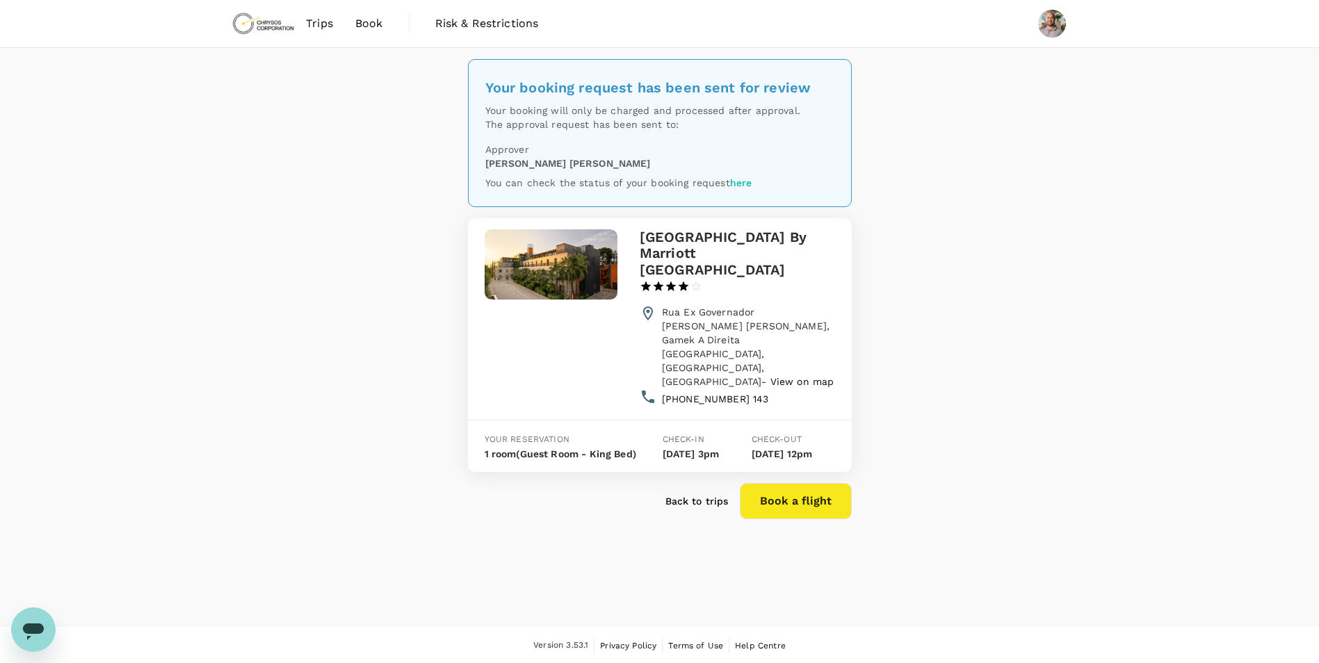
click at [706, 494] on p "Back to trips" at bounding box center [696, 501] width 63 height 14
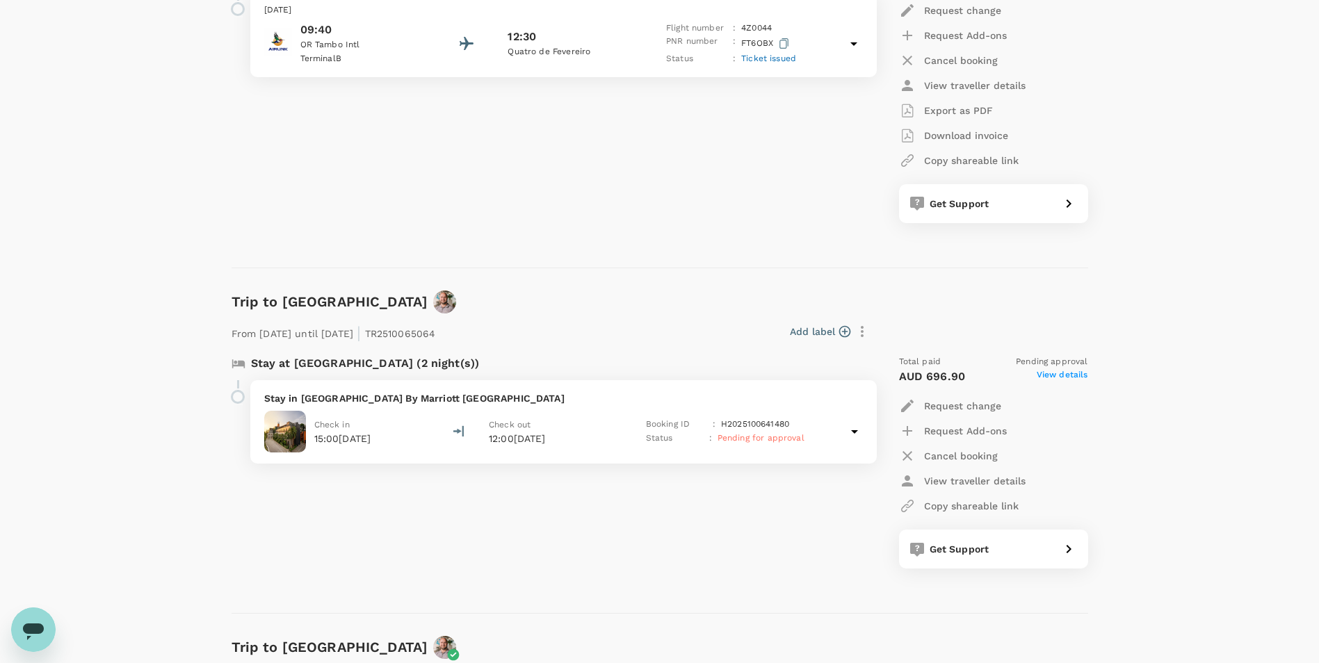
scroll to position [1738, 0]
